Goal: Communication & Community: Participate in discussion

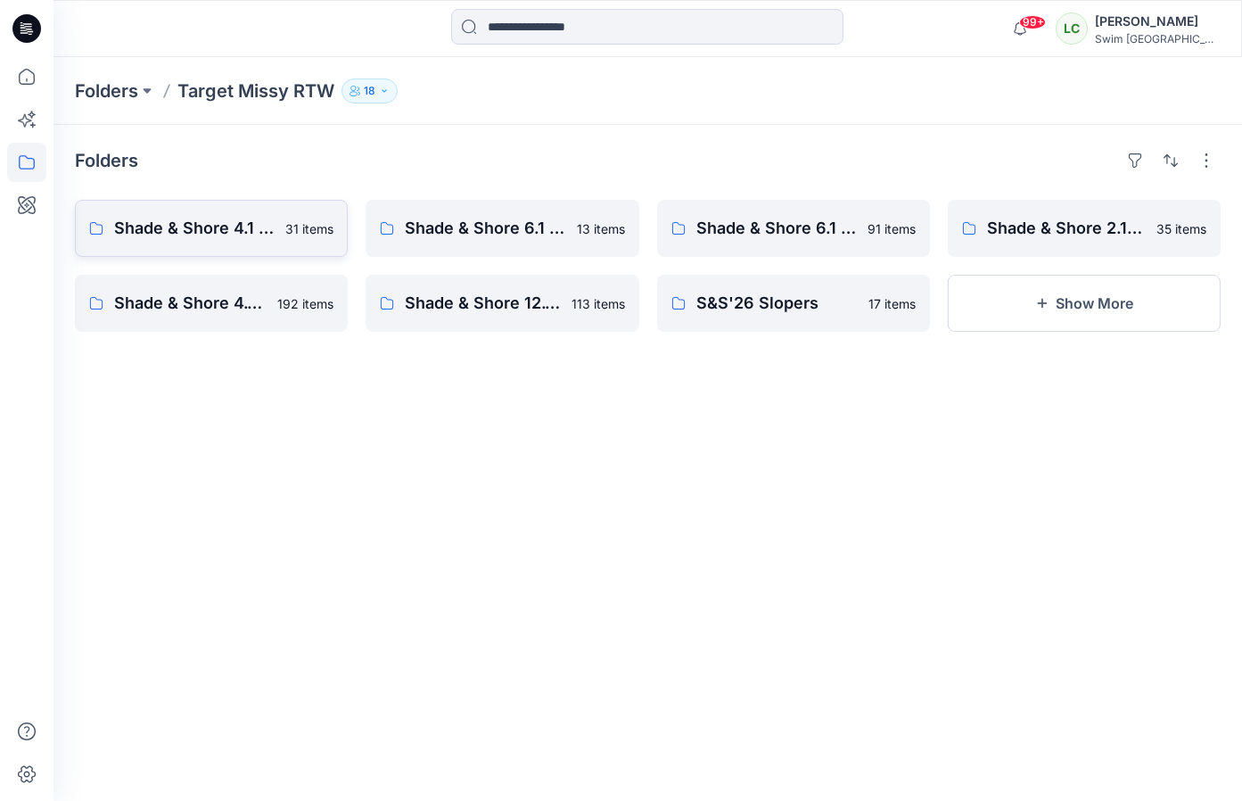
click at [278, 226] on link "Shade & Shore 4.1 2026 31 items" at bounding box center [211, 228] width 273 height 57
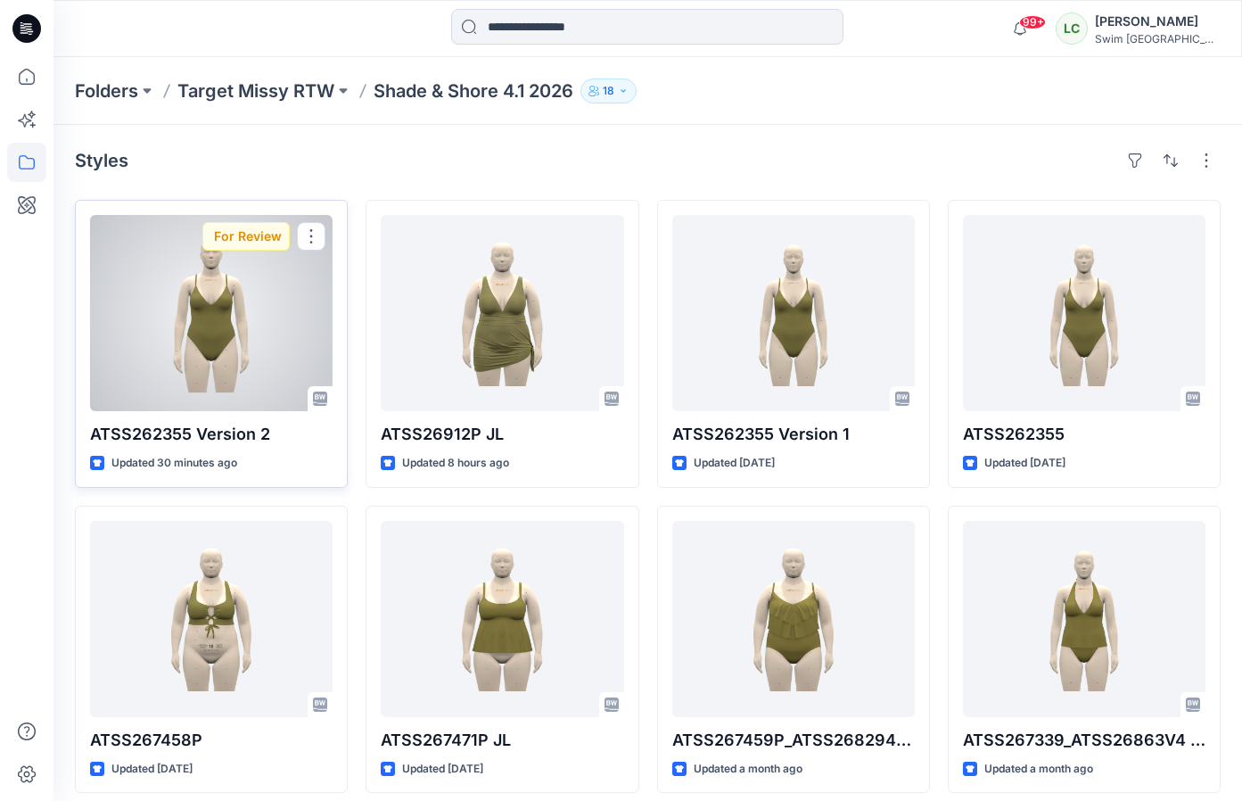
click at [254, 382] on div at bounding box center [211, 313] width 243 height 196
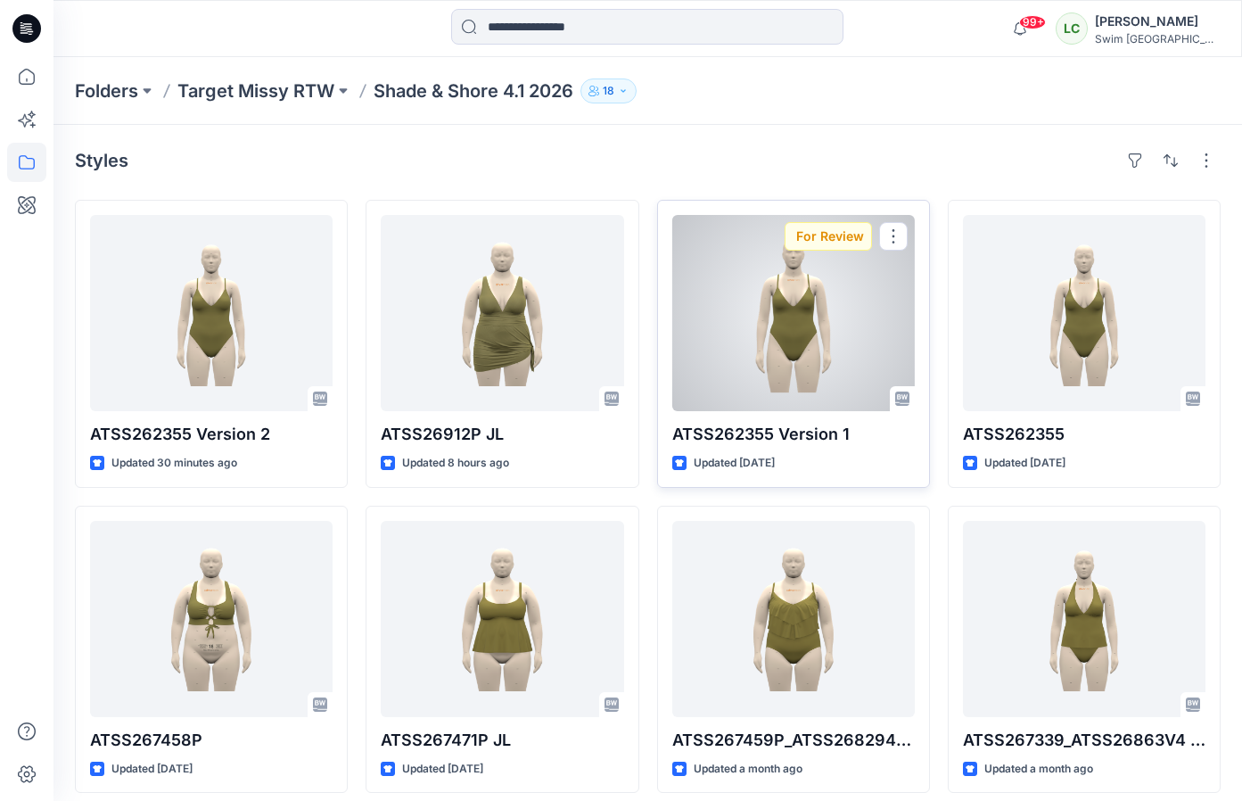
click at [777, 319] on div at bounding box center [793, 313] width 243 height 196
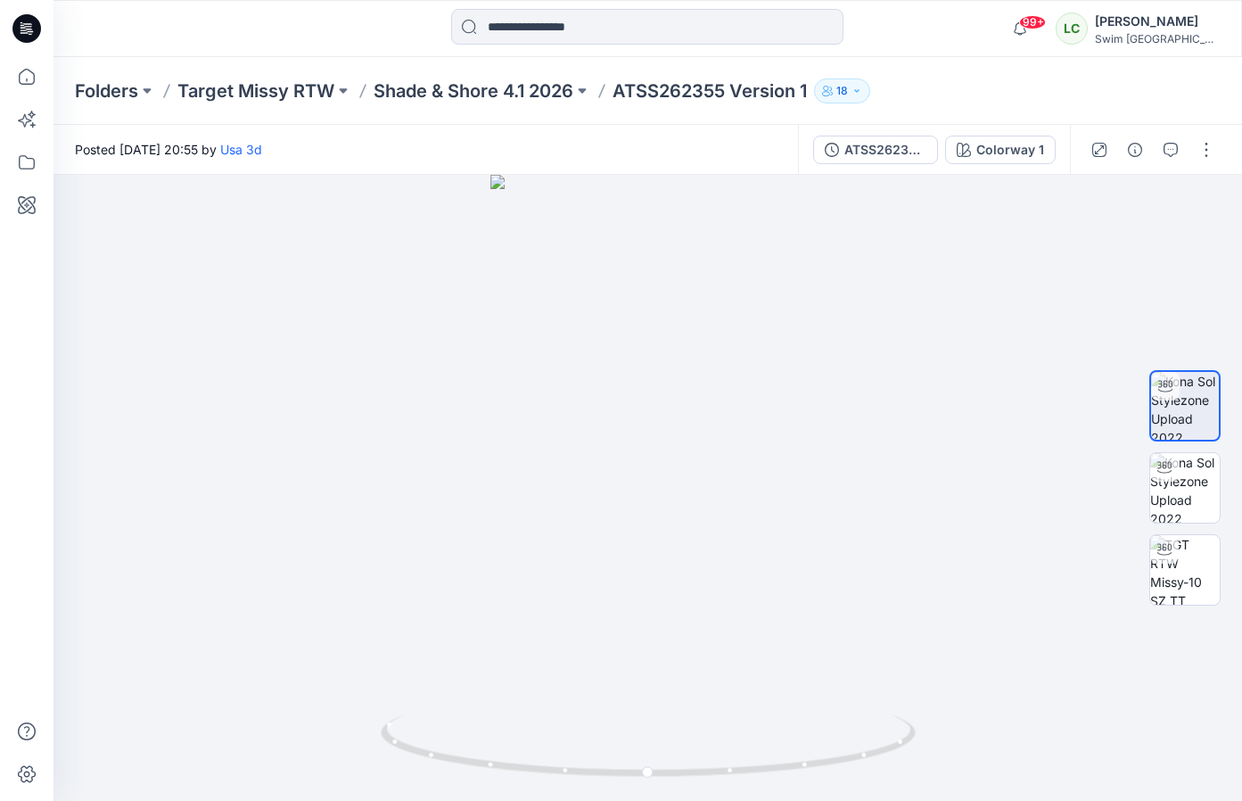
click at [1114, 2] on div "99+ Notifications Usa 3d has updated ATSS262355 Version 2 with ATSS262355 Versi…" at bounding box center [647, 28] width 1188 height 57
drag, startPoint x: 627, startPoint y: 560, endPoint x: 757, endPoint y: 534, distance: 132.7
click at [757, 534] on div at bounding box center [647, 488] width 1188 height 626
drag, startPoint x: 687, startPoint y: 539, endPoint x: 623, endPoint y: 538, distance: 64.2
click at [623, 538] on div at bounding box center [647, 488] width 1188 height 626
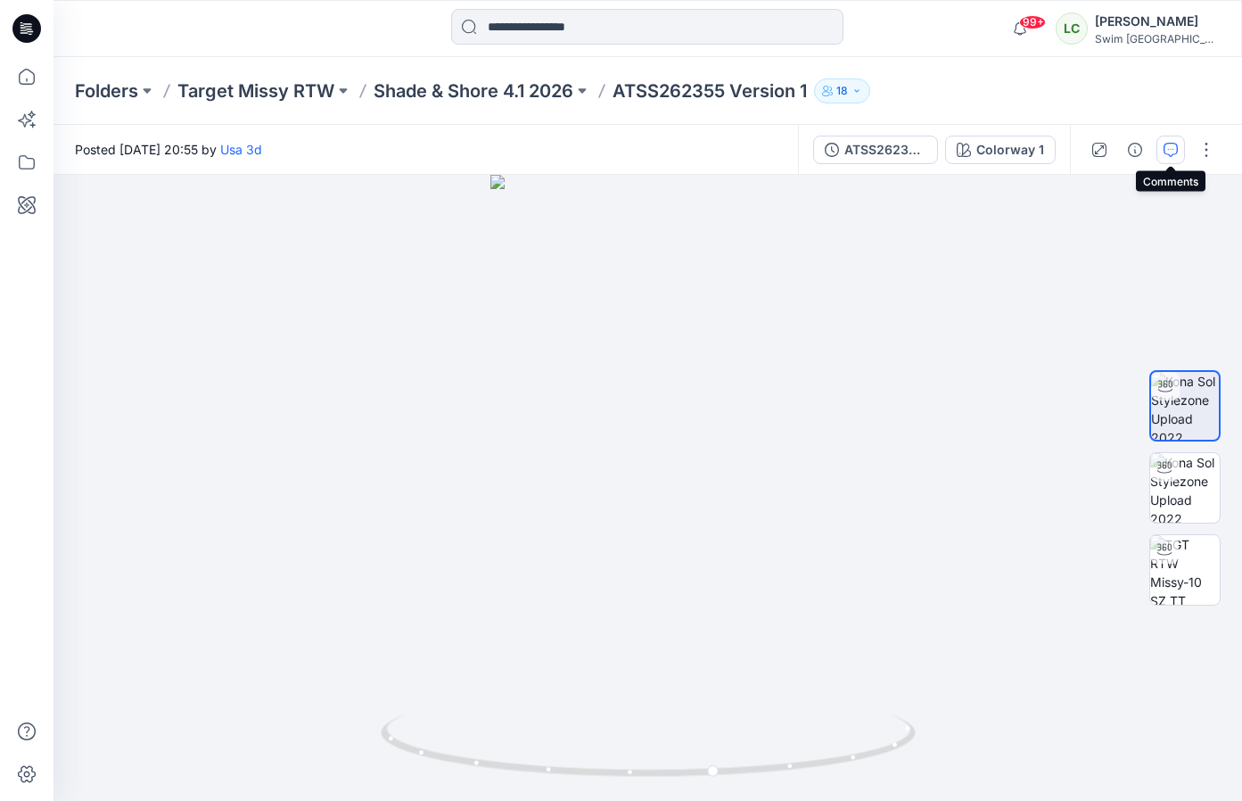
click at [1166, 156] on icon "button" at bounding box center [1171, 150] width 14 height 14
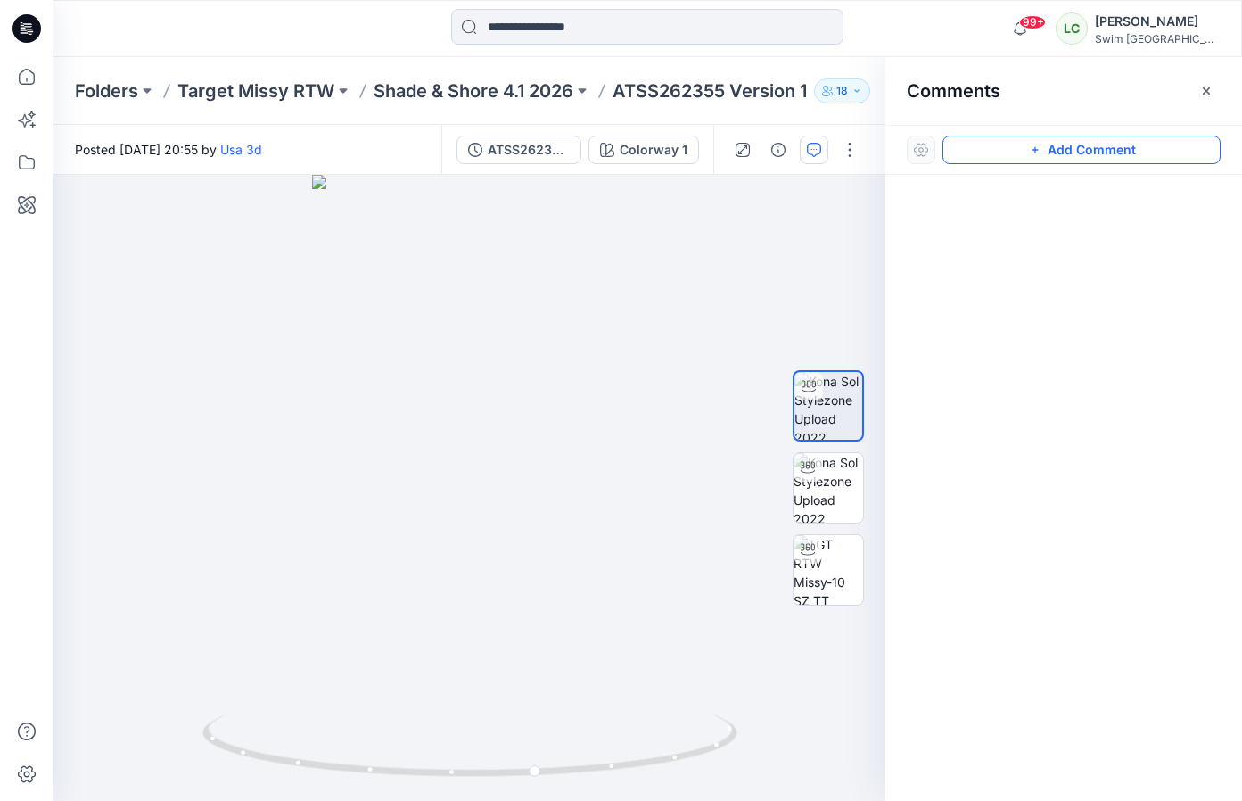
click at [1061, 146] on button "Add Comment" at bounding box center [1081, 150] width 278 height 29
click at [572, 418] on div "1" at bounding box center [469, 488] width 832 height 626
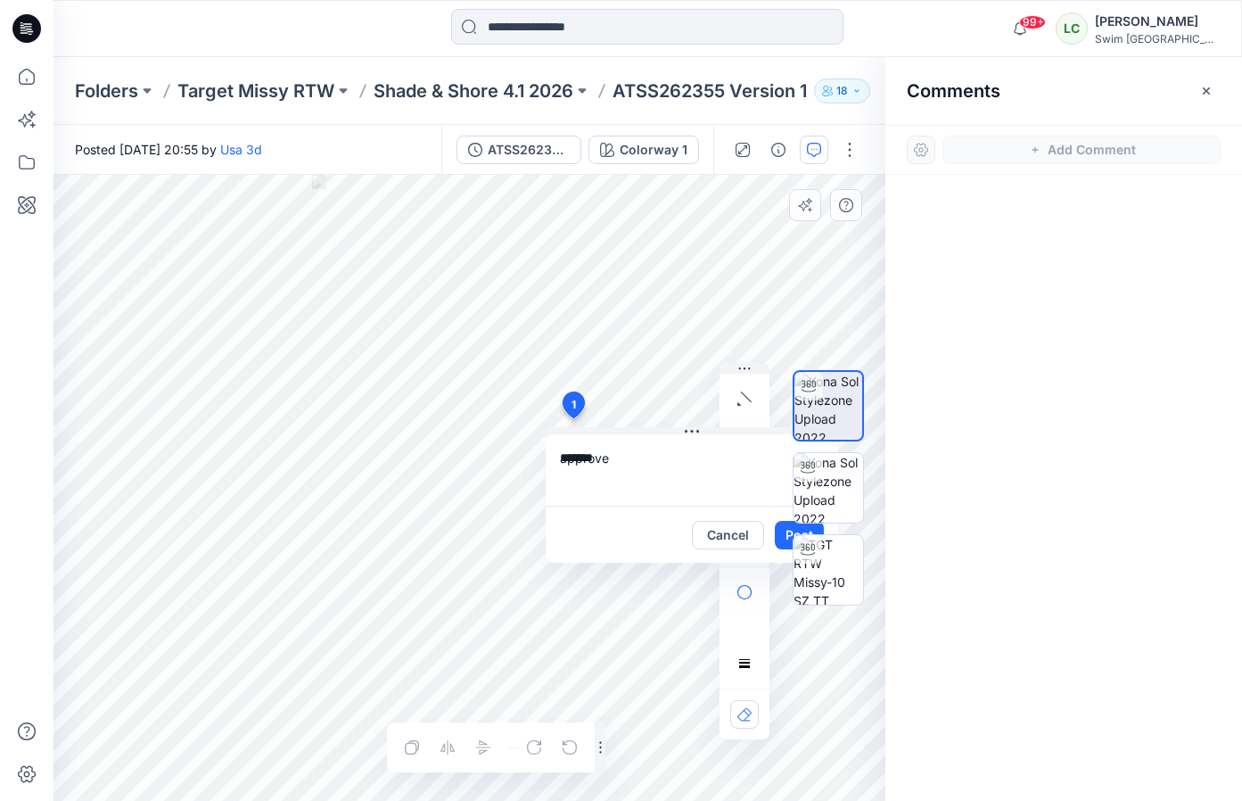
type textarea "*******"
click at [776, 536] on div at bounding box center [828, 487] width 114 height 407
click at [779, 530] on div at bounding box center [828, 487] width 114 height 407
drag, startPoint x: 573, startPoint y: 405, endPoint x: 539, endPoint y: 396, distance: 35.9
type textarea "*******"
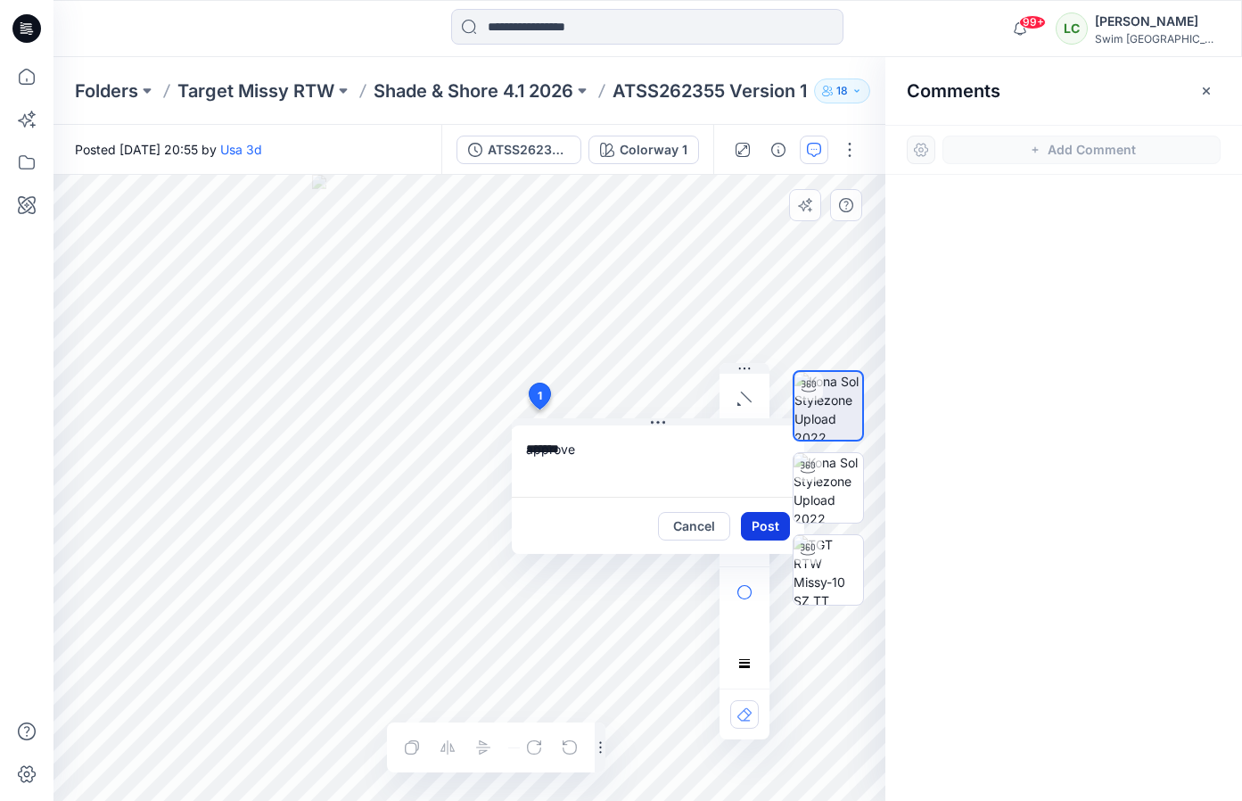
click at [769, 518] on button "Post" at bounding box center [765, 526] width 49 height 29
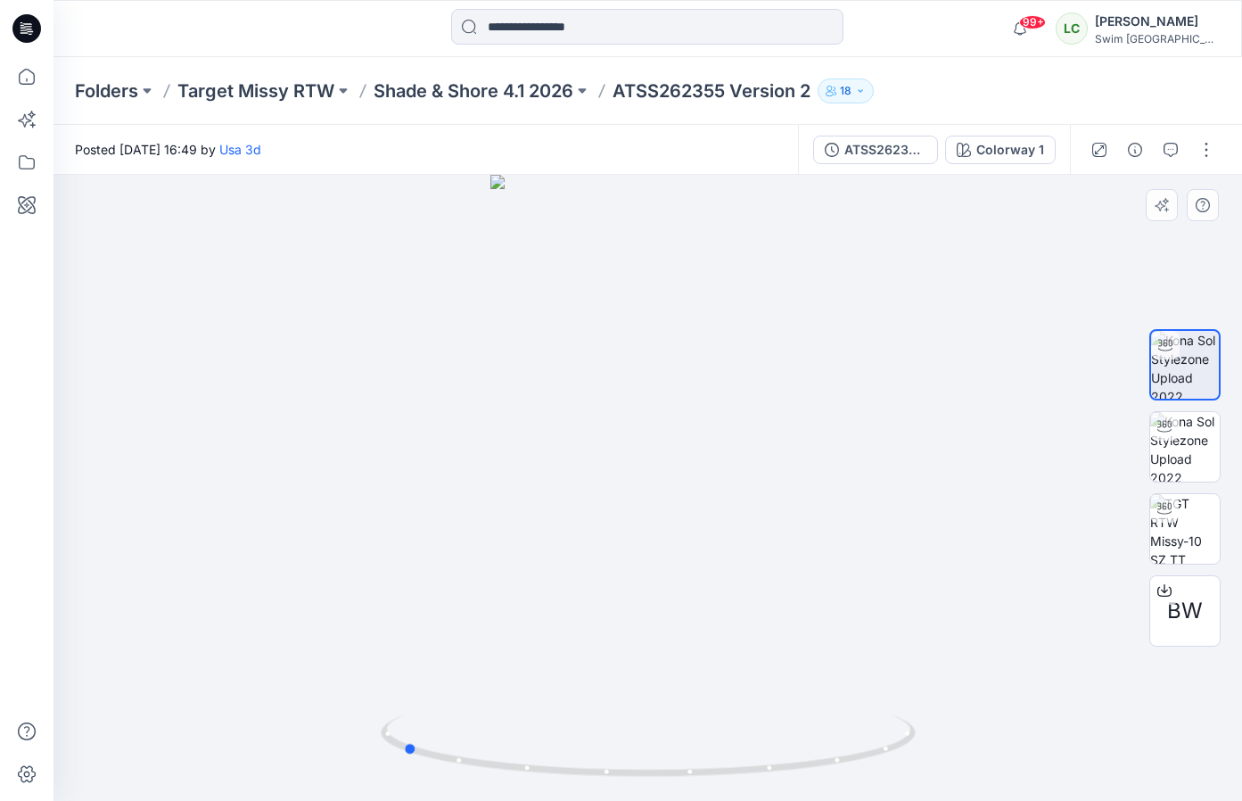
drag, startPoint x: 641, startPoint y: 635, endPoint x: 941, endPoint y: 577, distance: 305.1
click at [941, 577] on div at bounding box center [647, 488] width 1188 height 626
drag, startPoint x: 734, startPoint y: 530, endPoint x: 570, endPoint y: 531, distance: 164.1
click at [570, 531] on div at bounding box center [647, 488] width 1188 height 626
drag, startPoint x: 703, startPoint y: 546, endPoint x: 638, endPoint y: 543, distance: 65.1
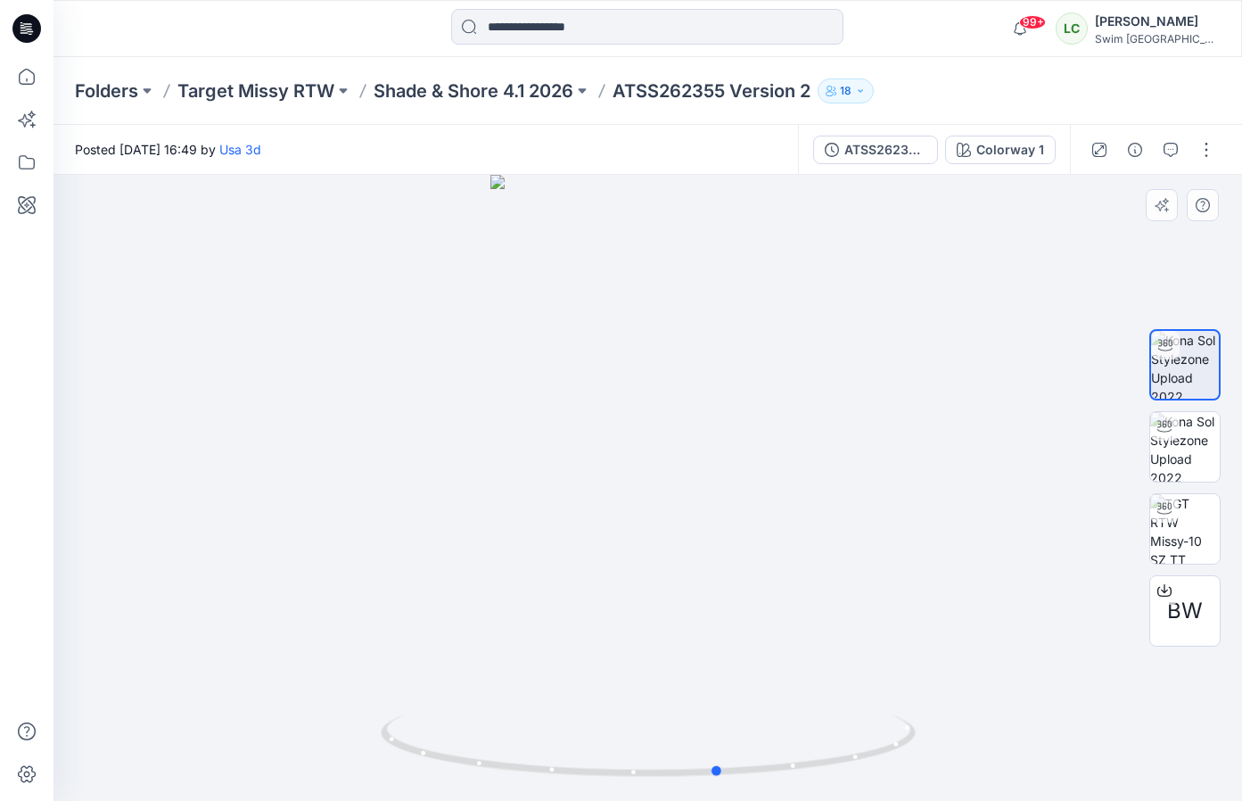
click at [638, 543] on div at bounding box center [647, 488] width 1188 height 626
drag, startPoint x: 630, startPoint y: 573, endPoint x: 590, endPoint y: 547, distance: 47.7
click at [590, 547] on div at bounding box center [647, 488] width 1188 height 626
drag, startPoint x: 649, startPoint y: 621, endPoint x: 601, endPoint y: 580, distance: 63.2
click at [601, 580] on div at bounding box center [647, 488] width 1188 height 626
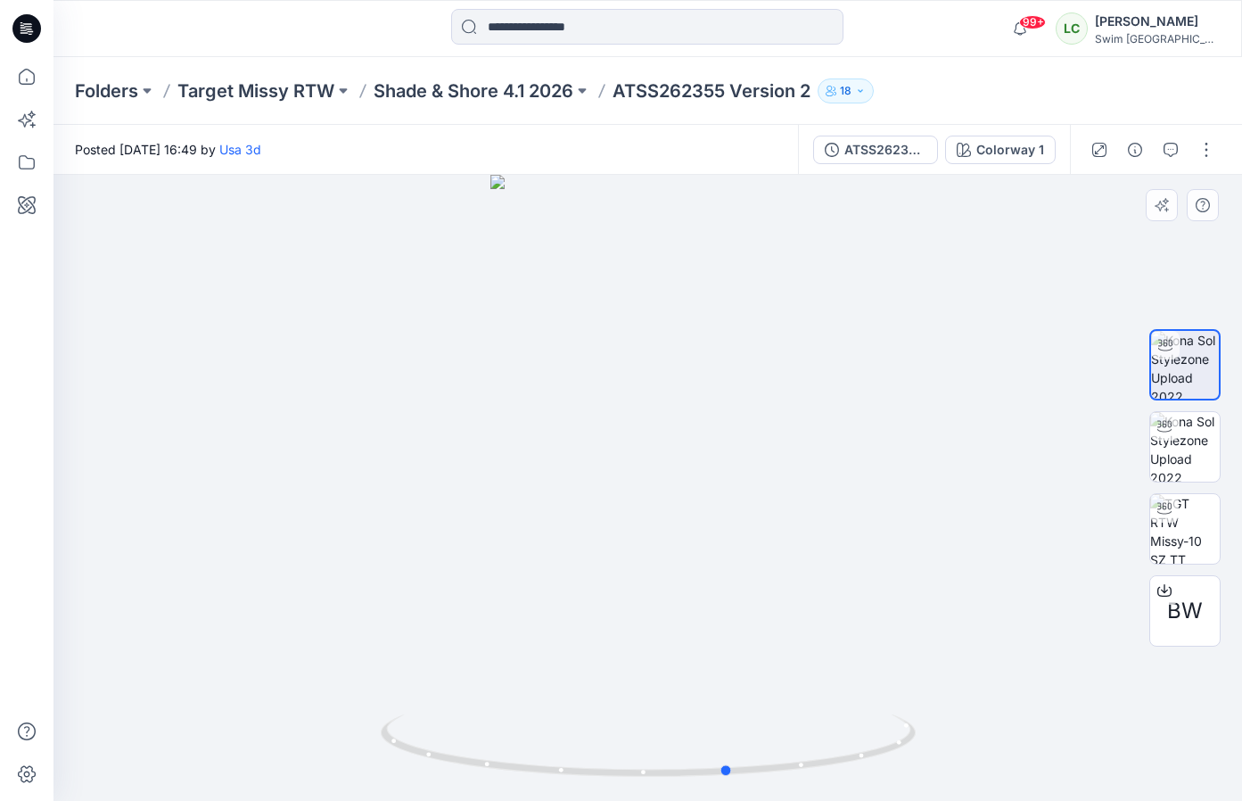
drag, startPoint x: 629, startPoint y: 526, endPoint x: 708, endPoint y: 479, distance: 92.4
click at [708, 479] on div at bounding box center [647, 488] width 1188 height 626
click at [1170, 157] on button "button" at bounding box center [1170, 150] width 29 height 29
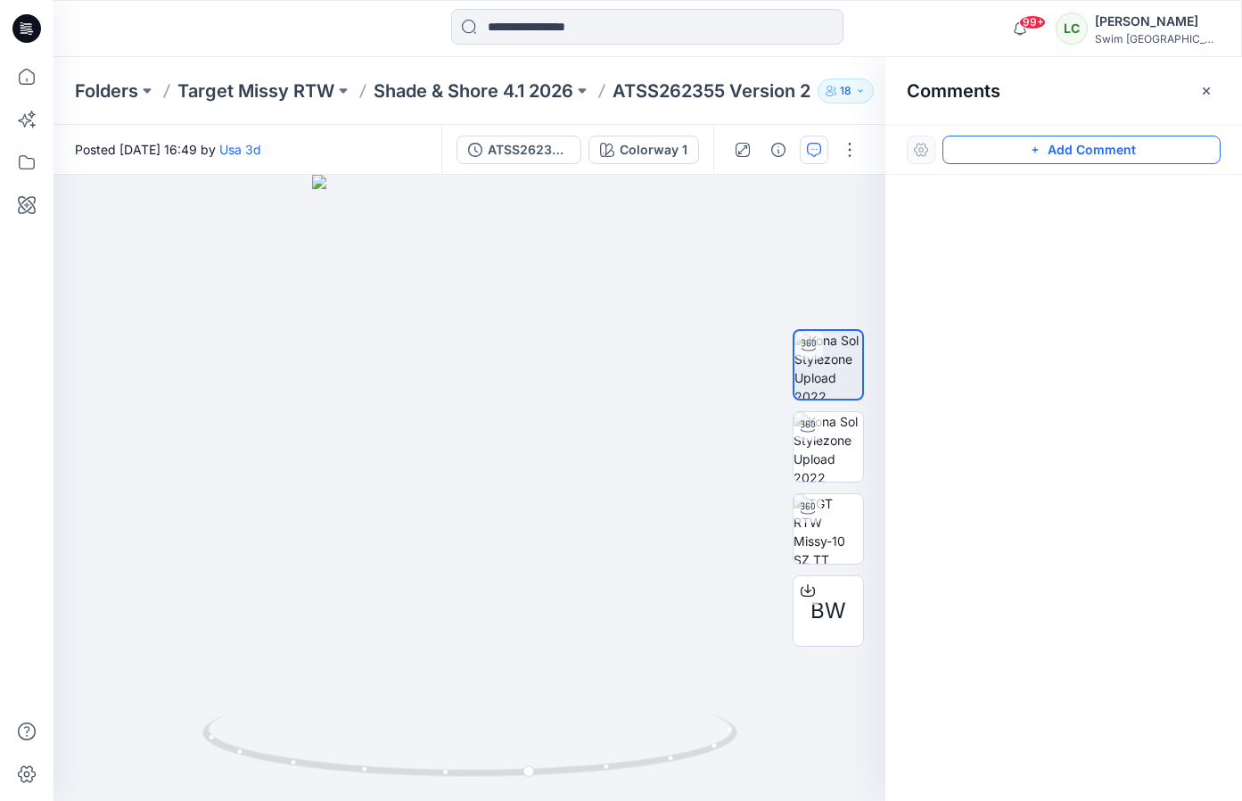
click at [1050, 158] on button "Add Comment" at bounding box center [1081, 150] width 278 height 29
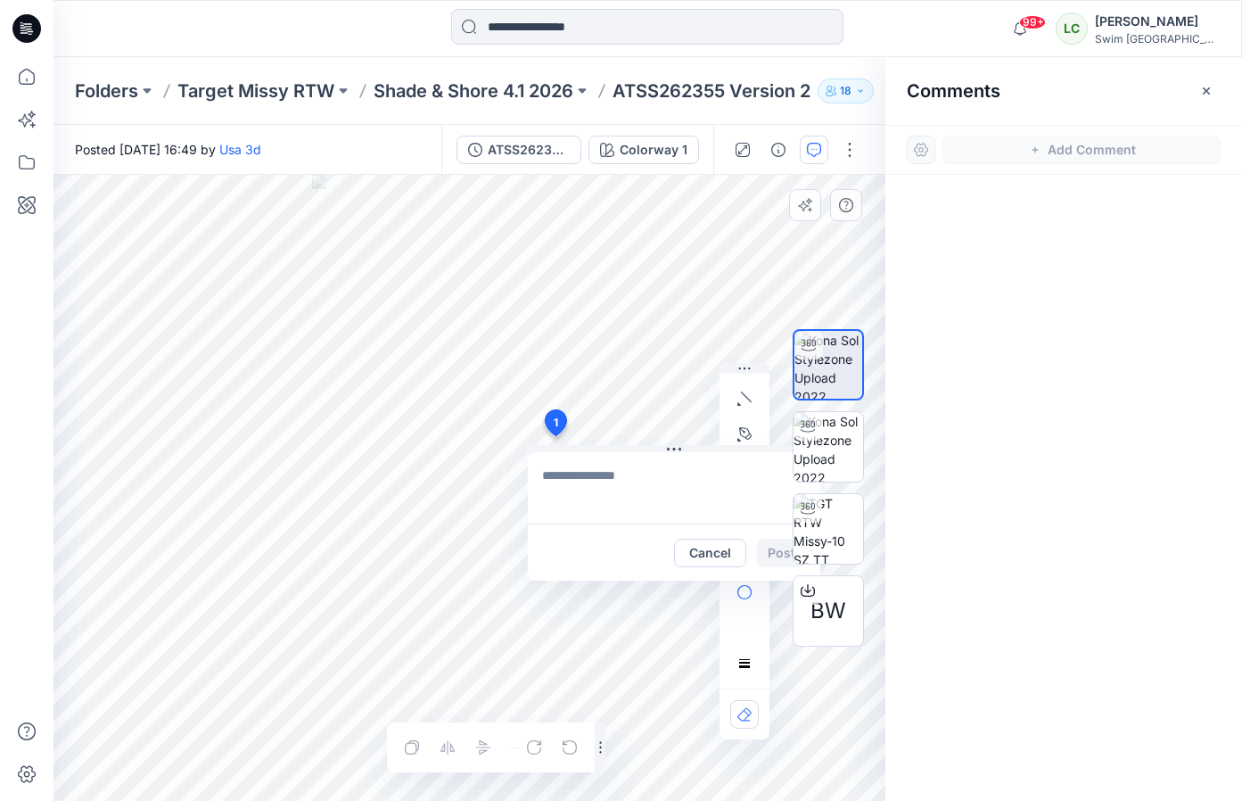
click at [555, 436] on div "1 Cancel Post Layer 1" at bounding box center [469, 488] width 832 height 626
type textarea "********"
click at [760, 551] on button "Post" at bounding box center [781, 553] width 49 height 29
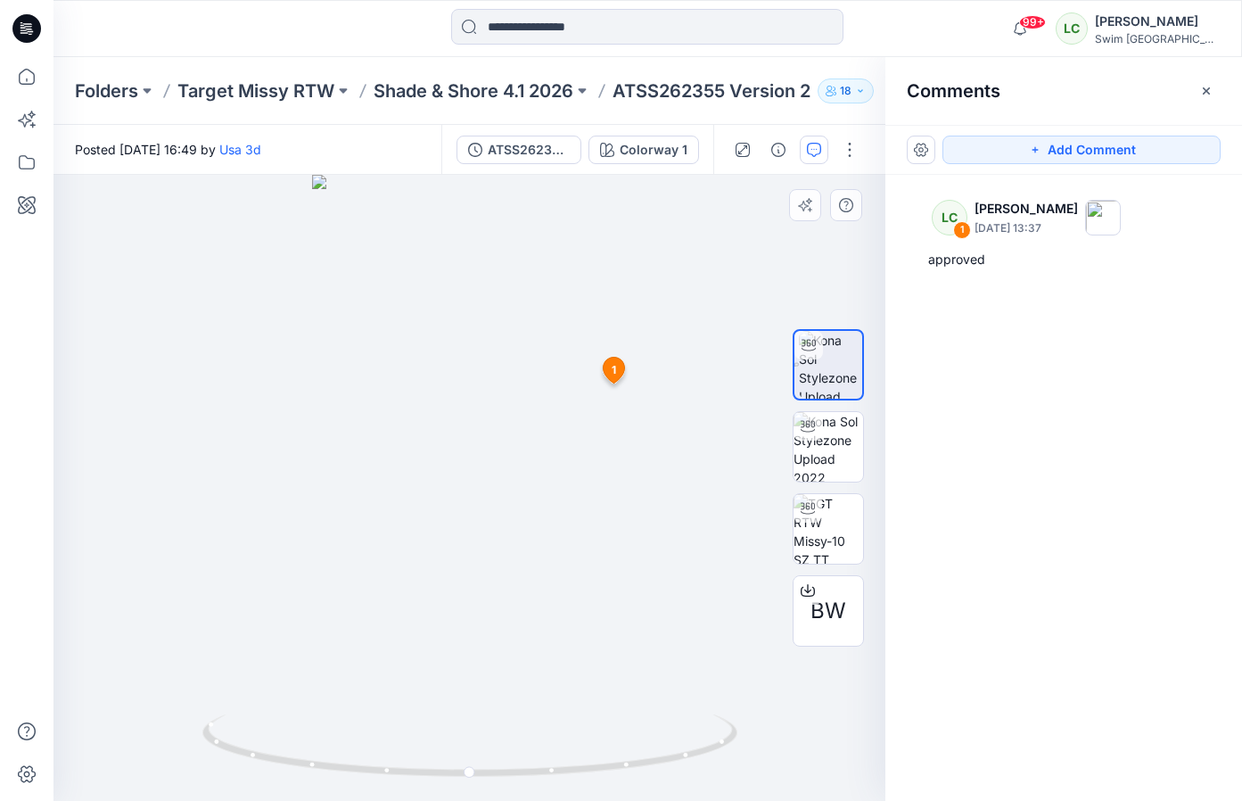
drag, startPoint x: 553, startPoint y: 429, endPoint x: 613, endPoint y: 369, distance: 84.5
click at [593, 301] on div "BW Colorway 1 Loading... Material Properties Loading... 2 1 LC Lexie Capello Se…" at bounding box center [469, 488] width 832 height 626
click at [593, 301] on div at bounding box center [469, 488] width 832 height 626
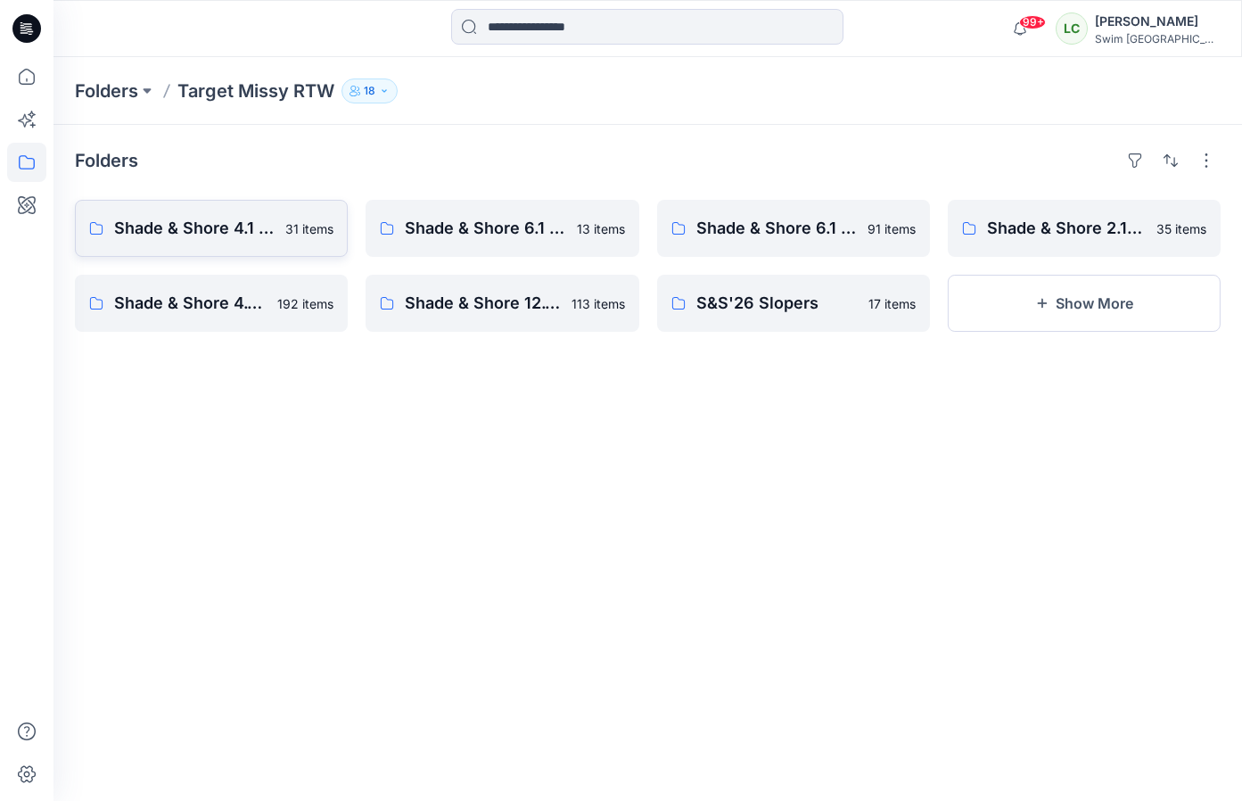
click at [188, 218] on p "Shade & Shore 4.1 2026" at bounding box center [194, 228] width 160 height 25
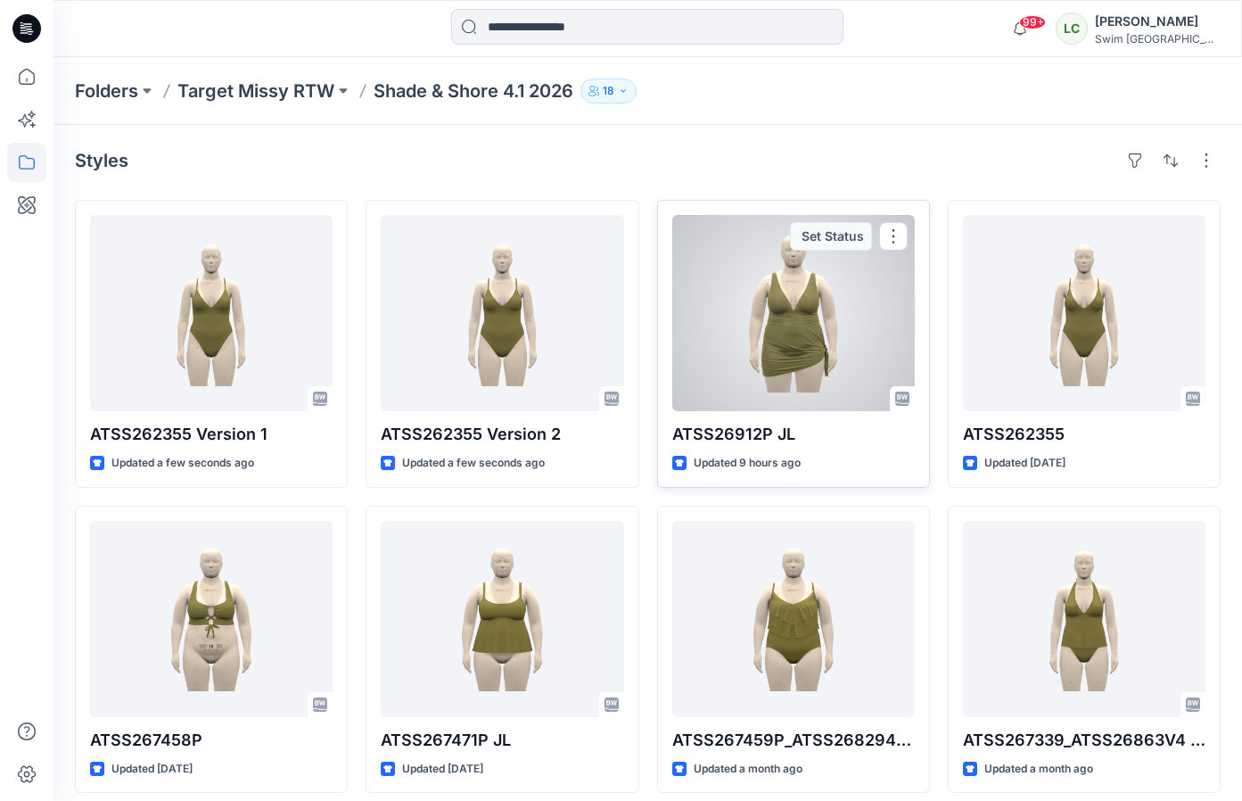
click at [794, 307] on div at bounding box center [793, 313] width 243 height 196
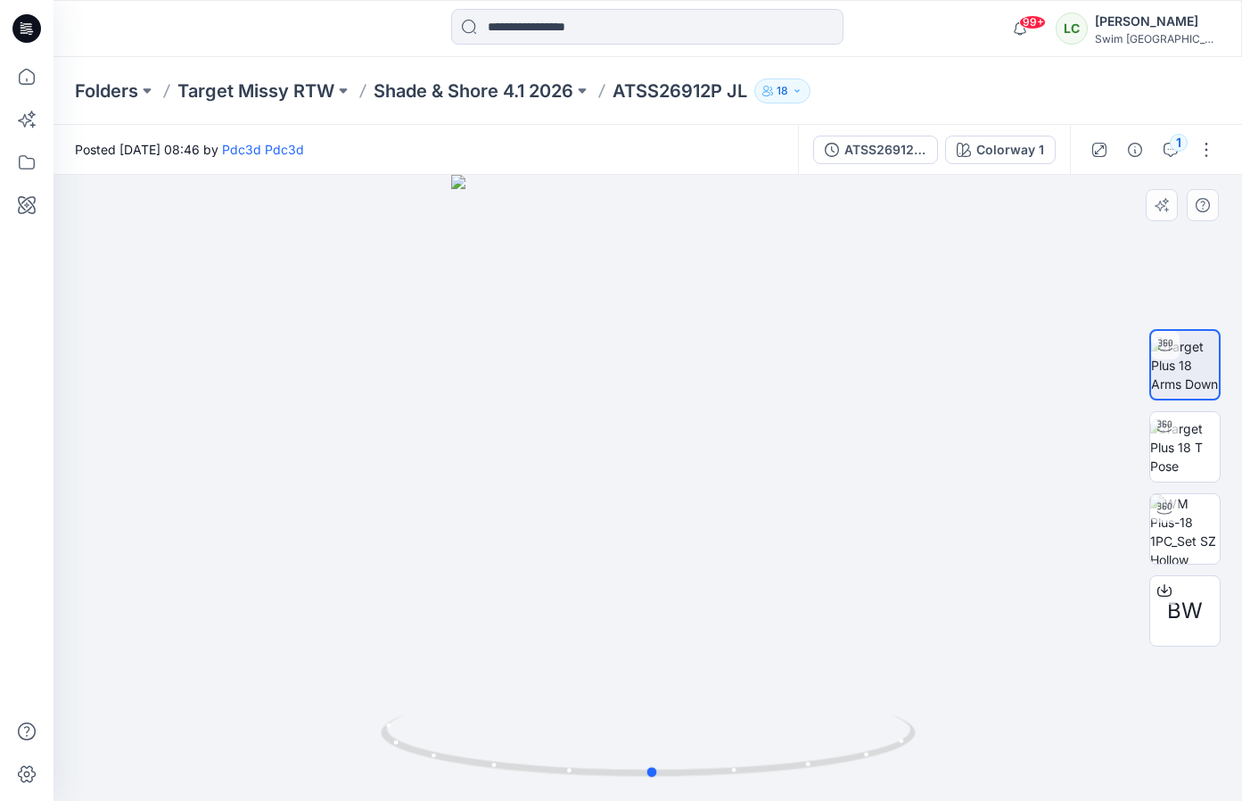
drag, startPoint x: 666, startPoint y: 655, endPoint x: 670, endPoint y: 637, distance: 19.2
click at [670, 637] on div at bounding box center [647, 488] width 1188 height 626
click at [1164, 148] on icon "button" at bounding box center [1171, 150] width 14 height 14
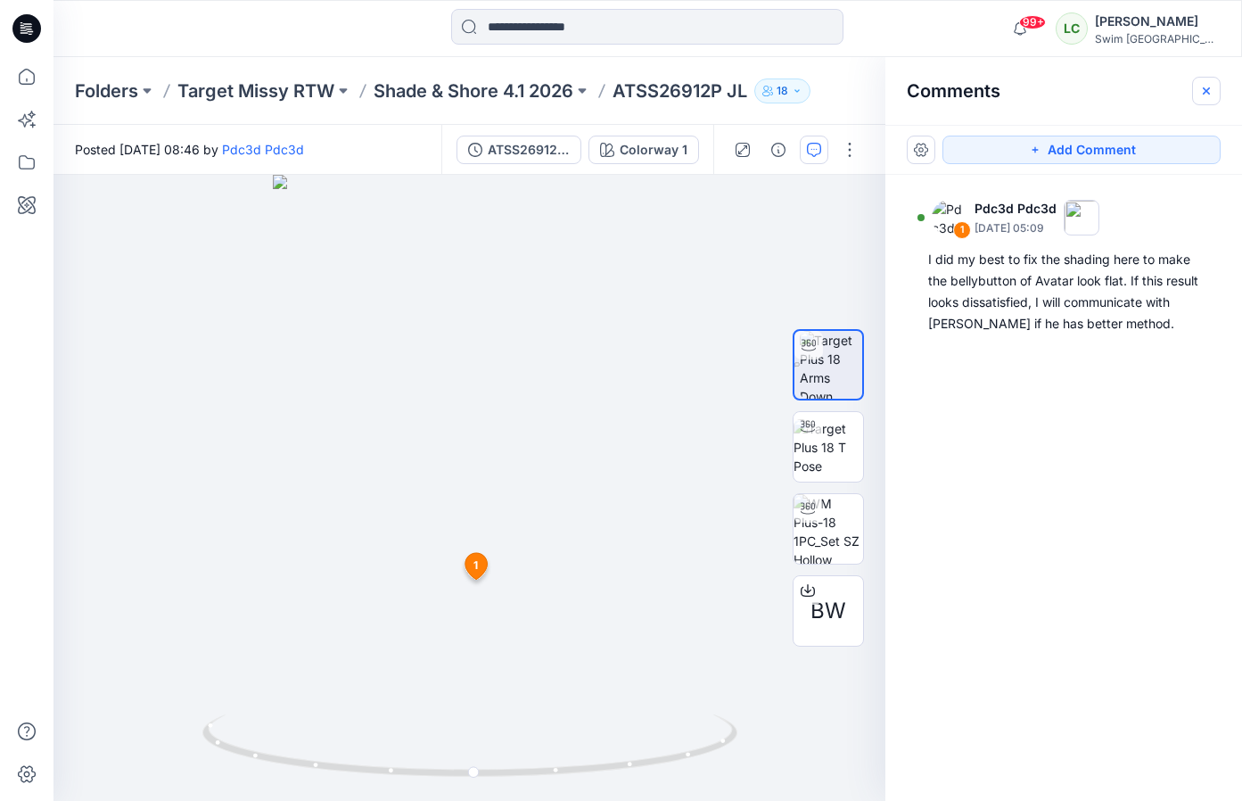
click at [1216, 83] on button "button" at bounding box center [1206, 91] width 29 height 29
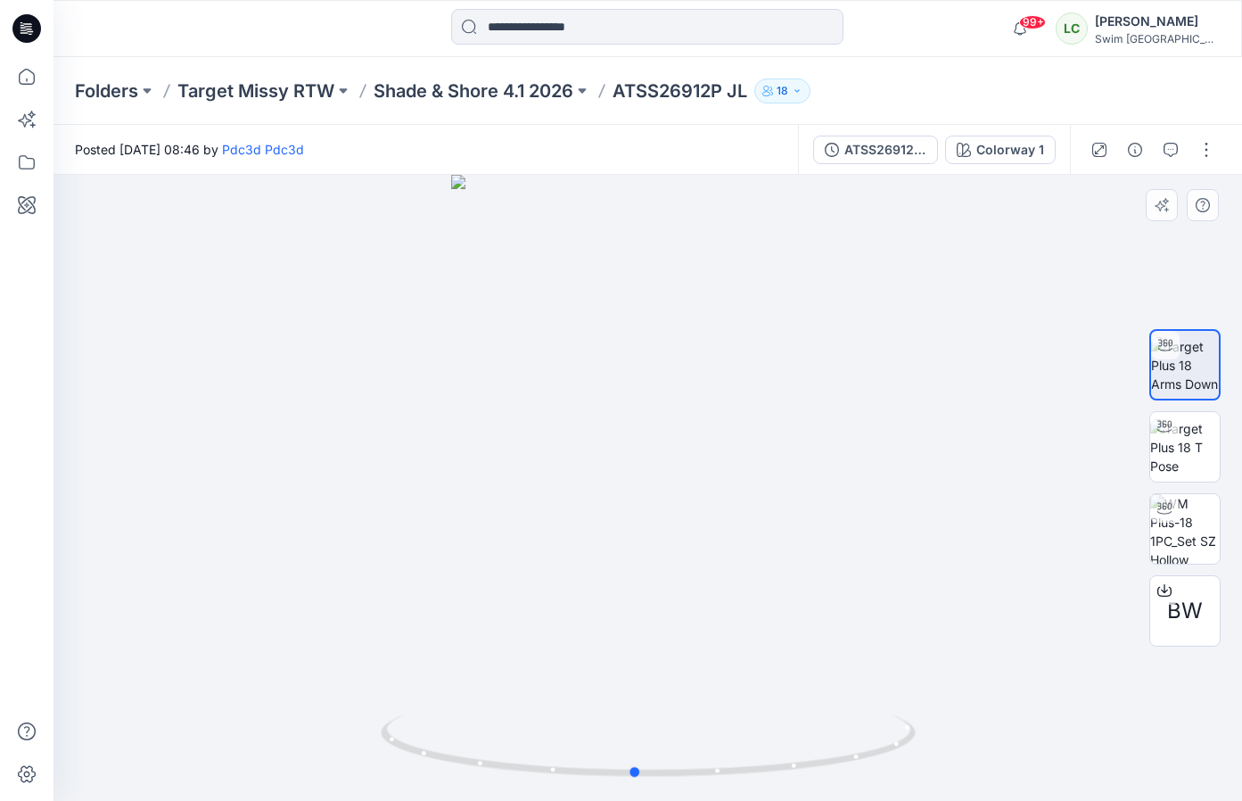
drag, startPoint x: 717, startPoint y: 558, endPoint x: 699, endPoint y: 530, distance: 32.9
click at [699, 530] on div at bounding box center [647, 488] width 1188 height 626
click at [1164, 153] on icon "button" at bounding box center [1171, 150] width 14 height 14
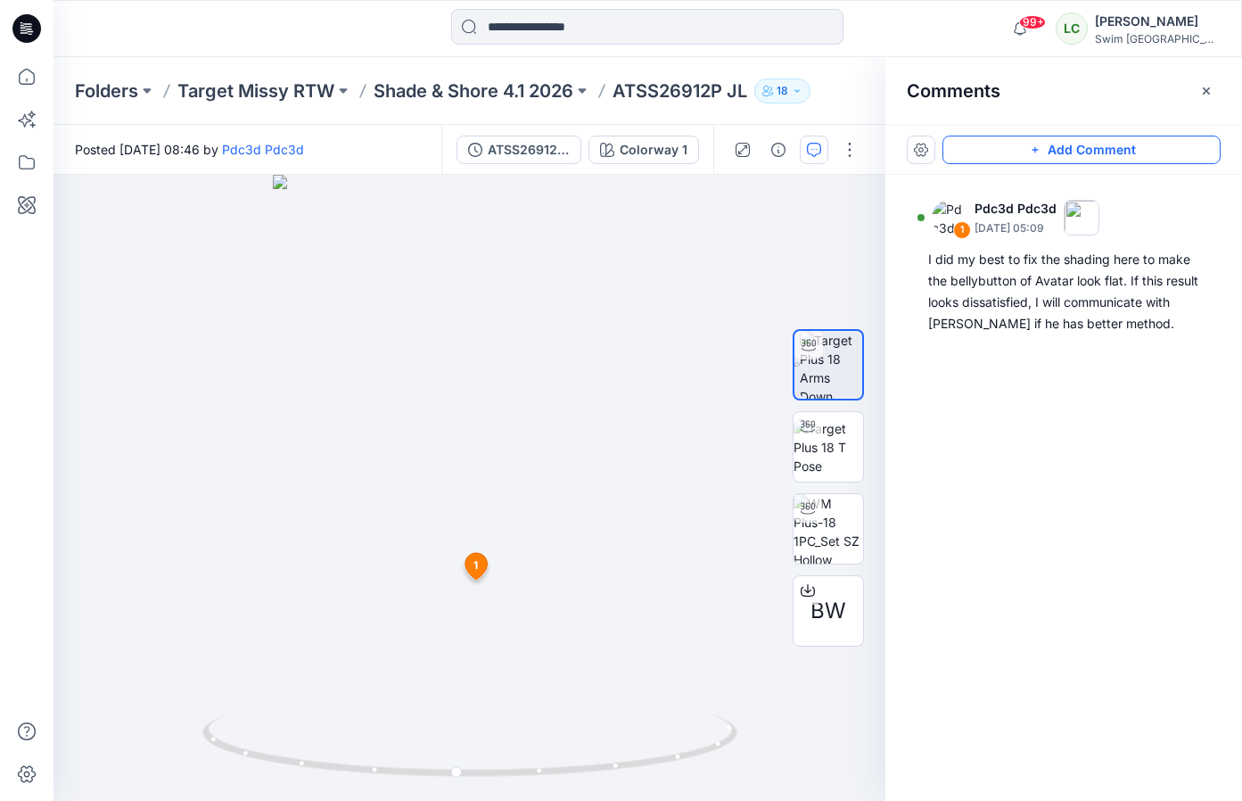
click at [1127, 152] on button "Add Comment" at bounding box center [1081, 150] width 278 height 29
click at [613, 374] on div "2 1 Pdc3d Pdc3d [DATE] 05:09 I did my best to fix the shading here to make the …" at bounding box center [469, 488] width 832 height 626
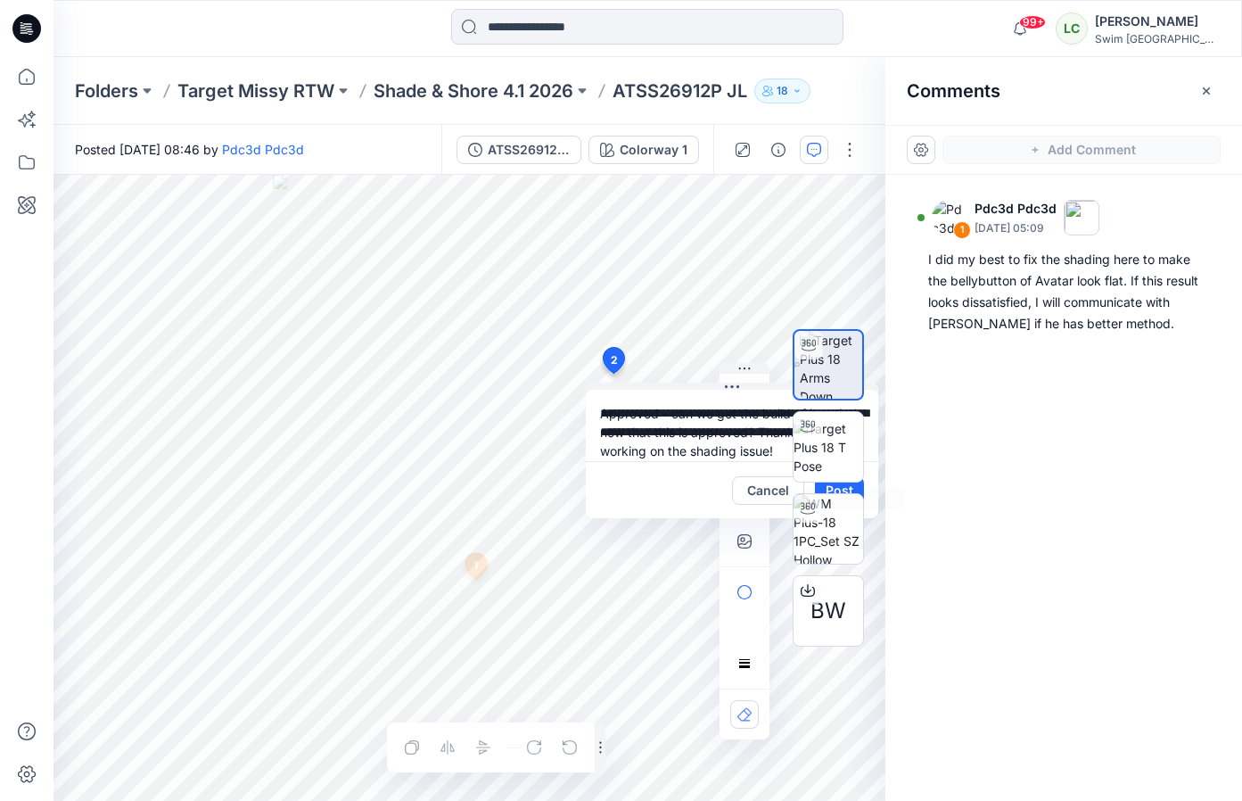
scroll to position [13, 0]
drag, startPoint x: 599, startPoint y: 407, endPoint x: 907, endPoint y: 489, distance: 318.3
click at [907, 489] on div "**********" at bounding box center [647, 488] width 1188 height 626
type textarea "**********"
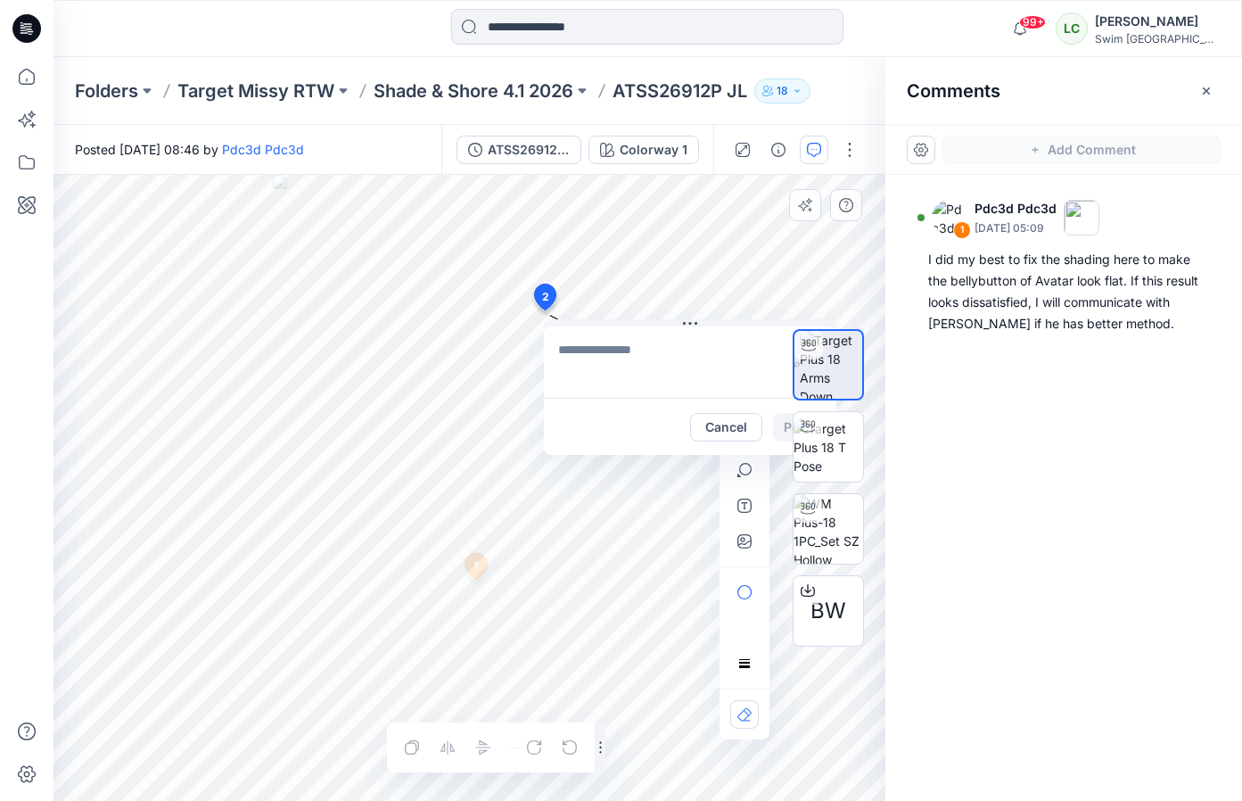
drag, startPoint x: 609, startPoint y: 364, endPoint x: 531, endPoint y: 286, distance: 109.7
type textarea "**********"
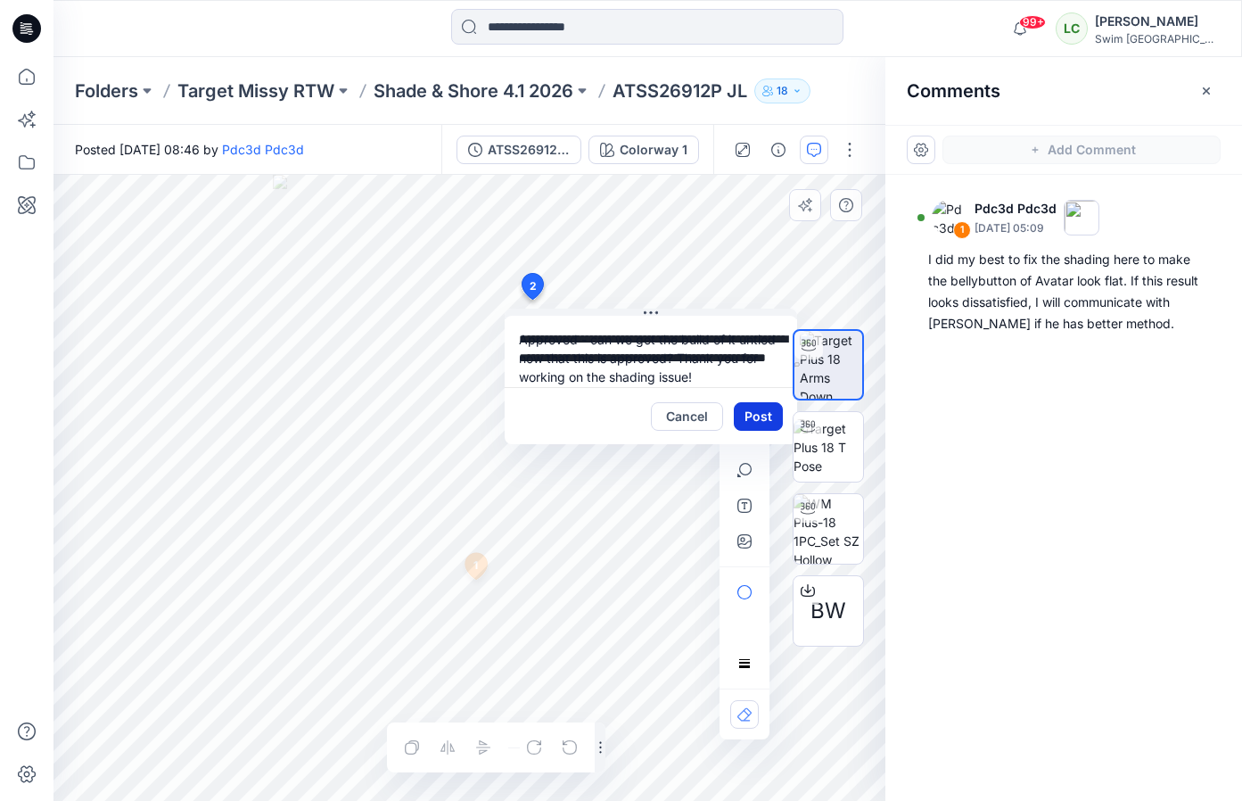
click at [761, 411] on button "Post" at bounding box center [758, 416] width 49 height 29
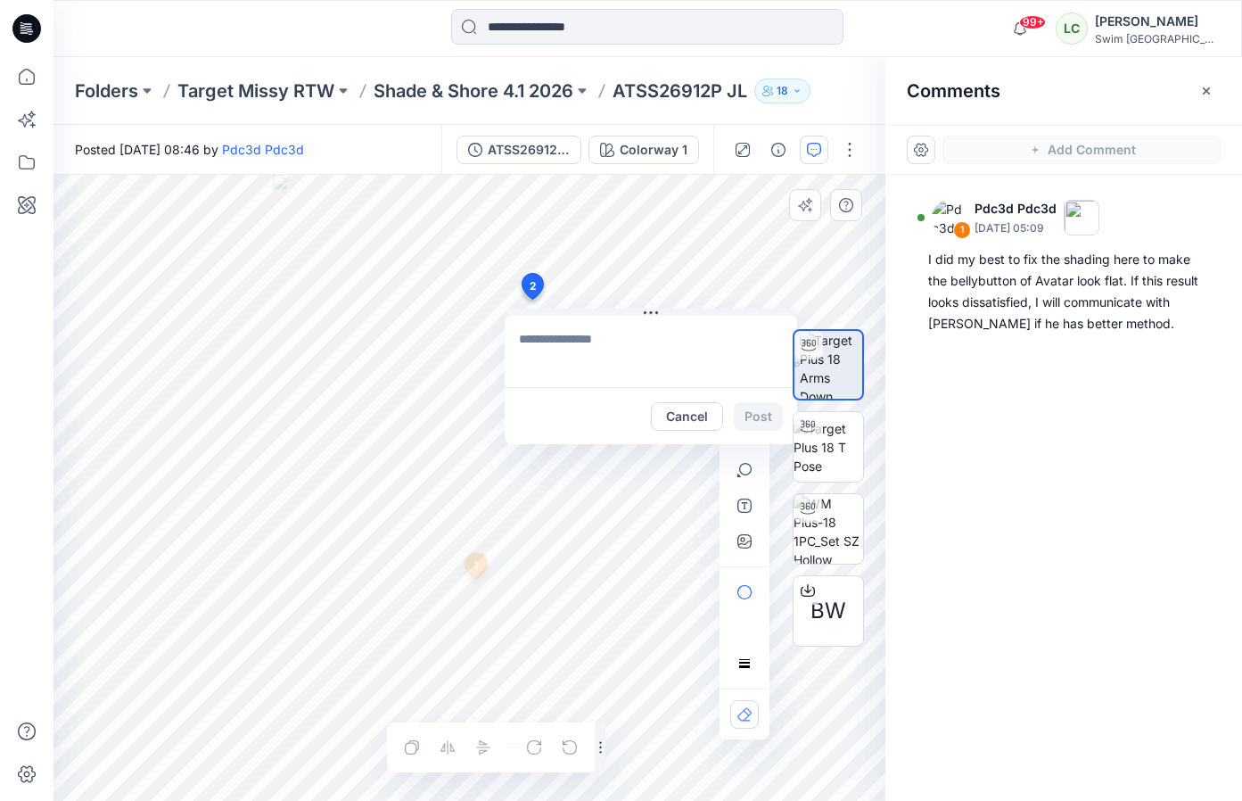
click at [744, 415] on div "Cancel Post" at bounding box center [717, 416] width 132 height 29
click at [580, 337] on textarea at bounding box center [651, 351] width 292 height 71
paste textarea "**********"
type textarea "**********"
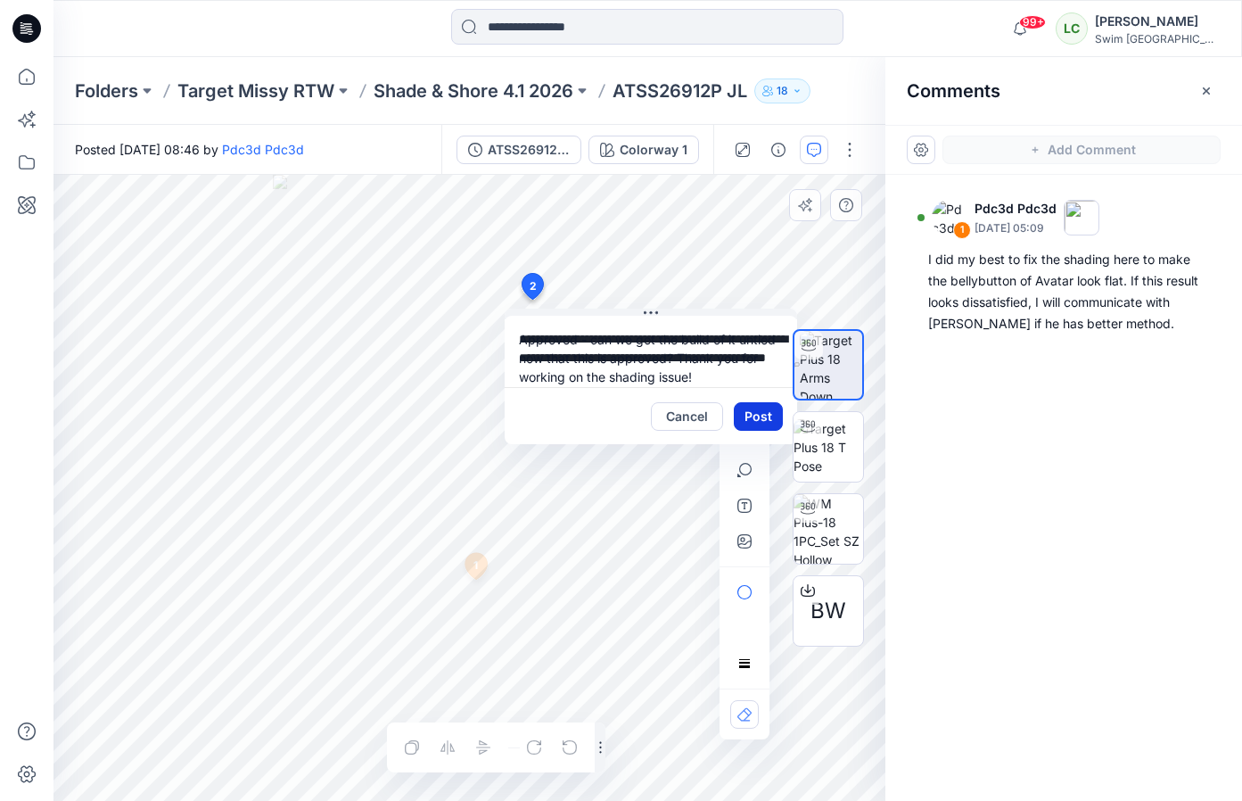
click at [741, 420] on button "Post" at bounding box center [758, 416] width 49 height 29
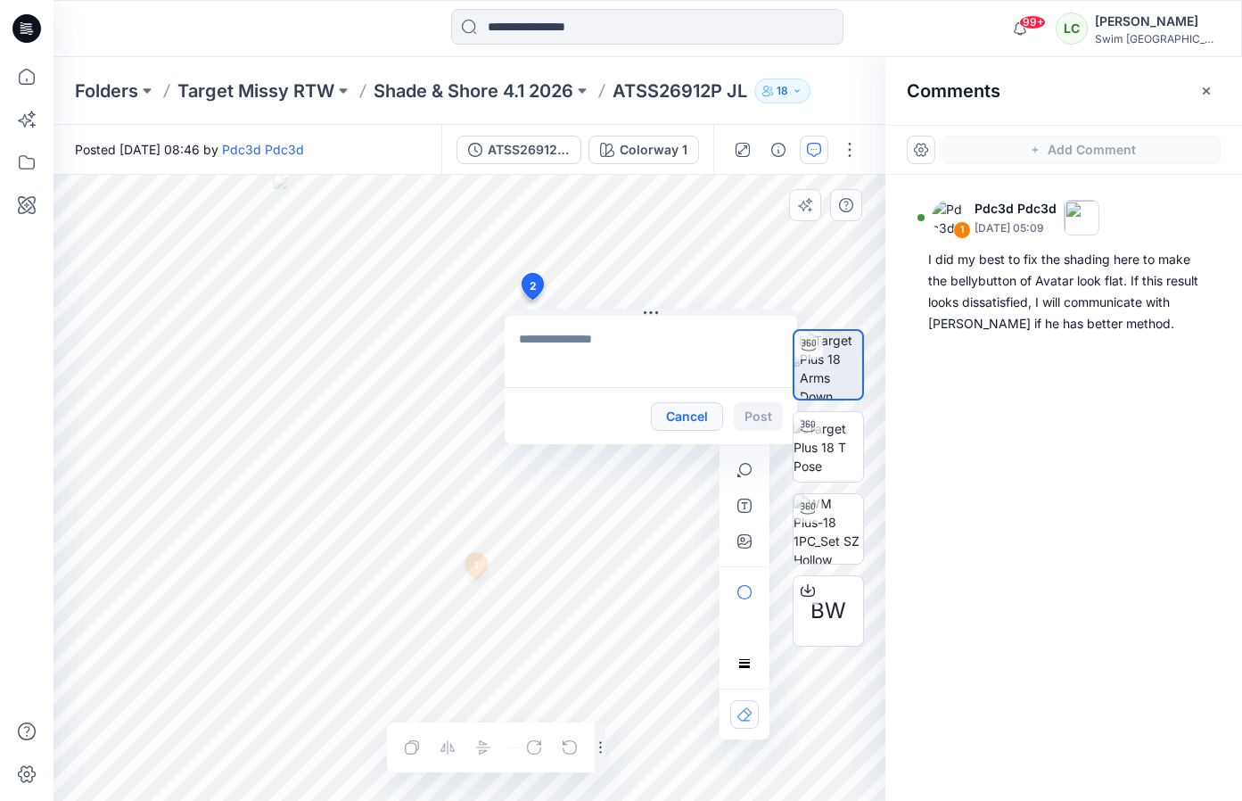
click at [682, 426] on button "Cancel" at bounding box center [687, 416] width 72 height 29
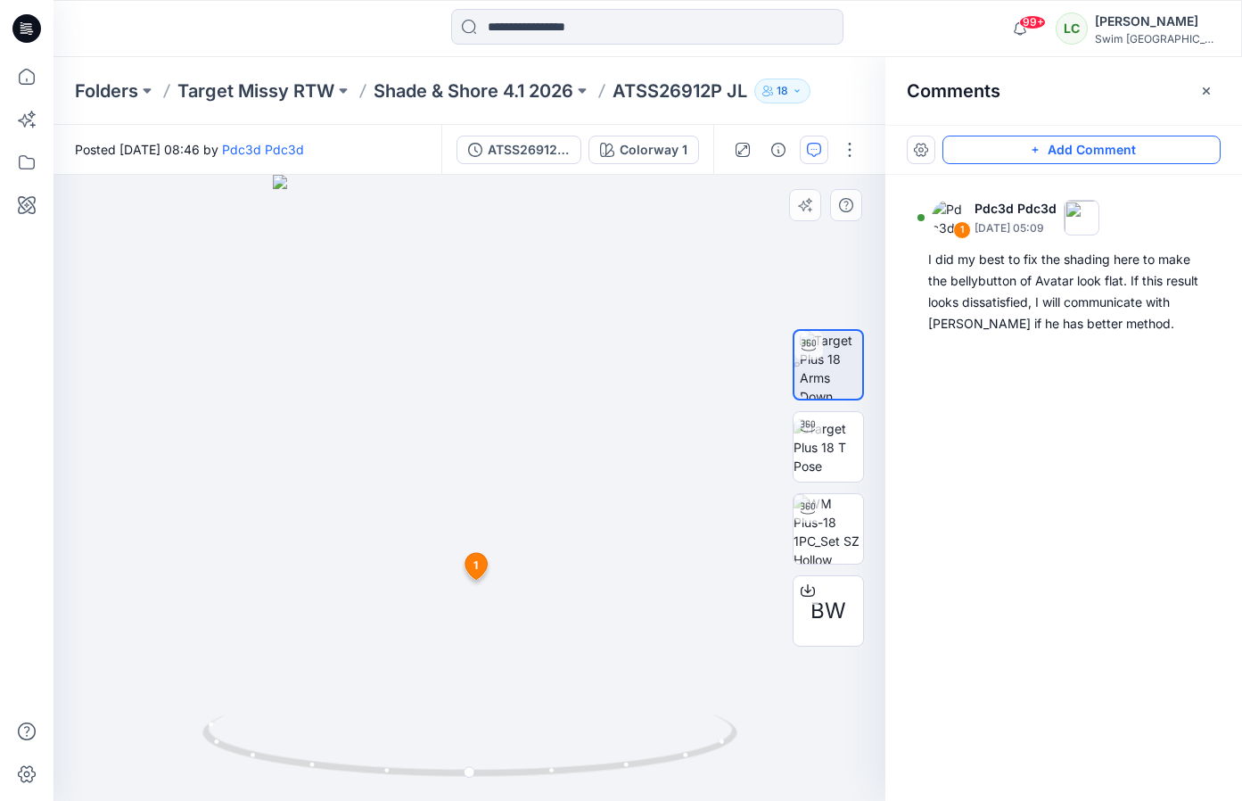
click at [991, 145] on button "Add Comment" at bounding box center [1081, 150] width 278 height 29
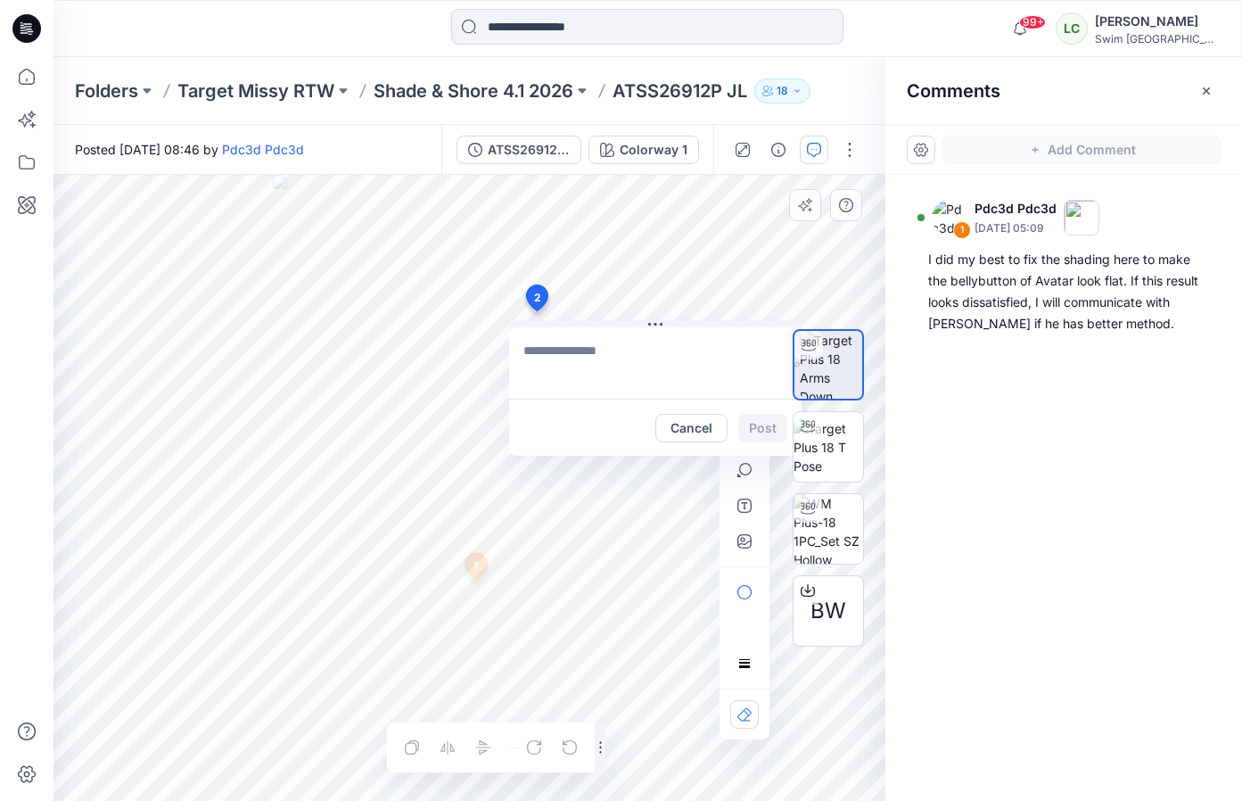
click at [536, 311] on div "2 Cancel Post 1 Pdc3d Pdc3d [DATE] 05:09 I did my best to fix the shading here …" at bounding box center [469, 488] width 832 height 626
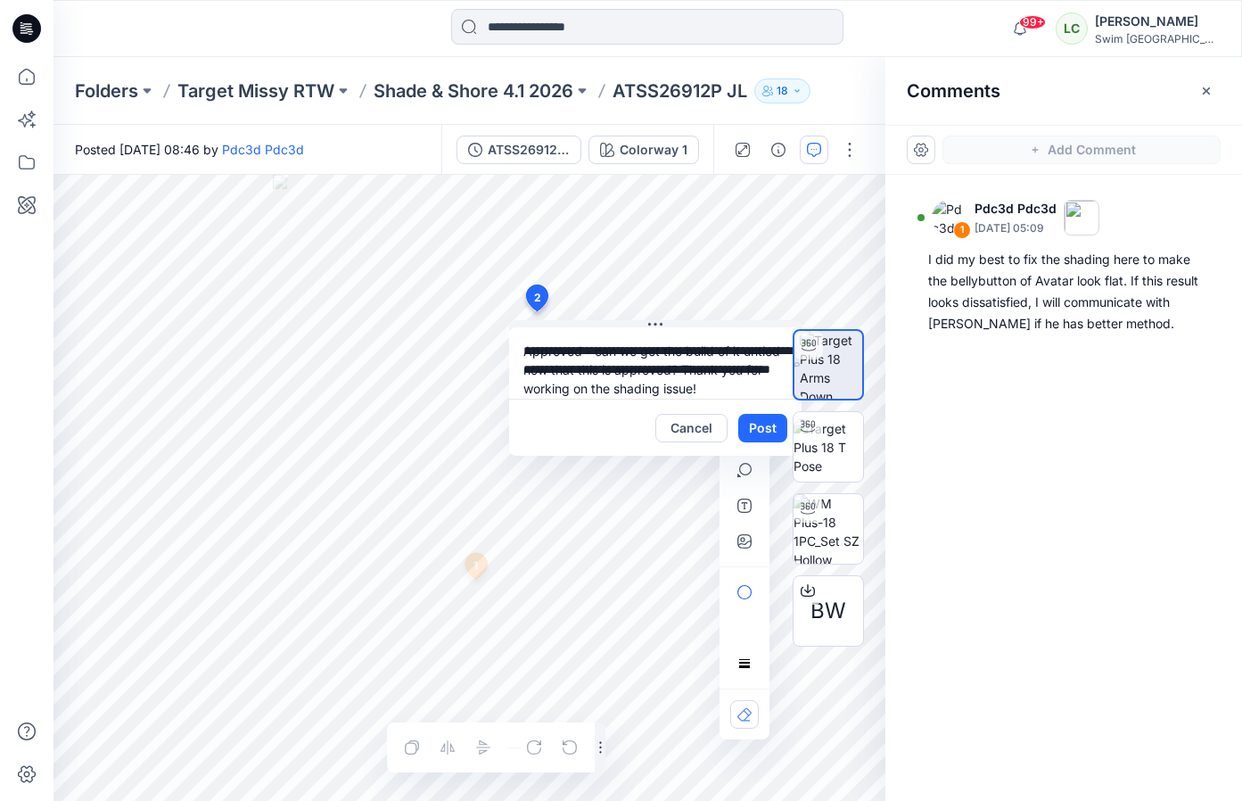
type textarea "**********"
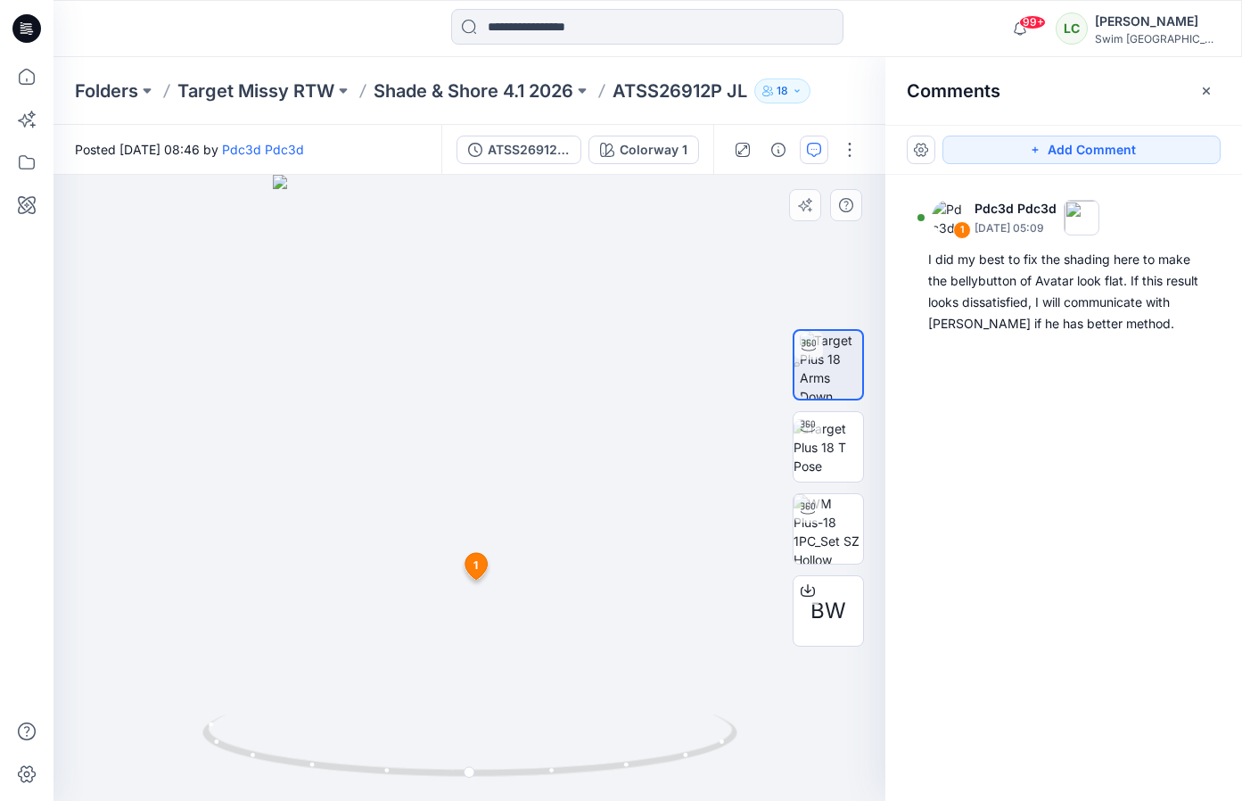
click at [711, 312] on div at bounding box center [469, 488] width 832 height 626
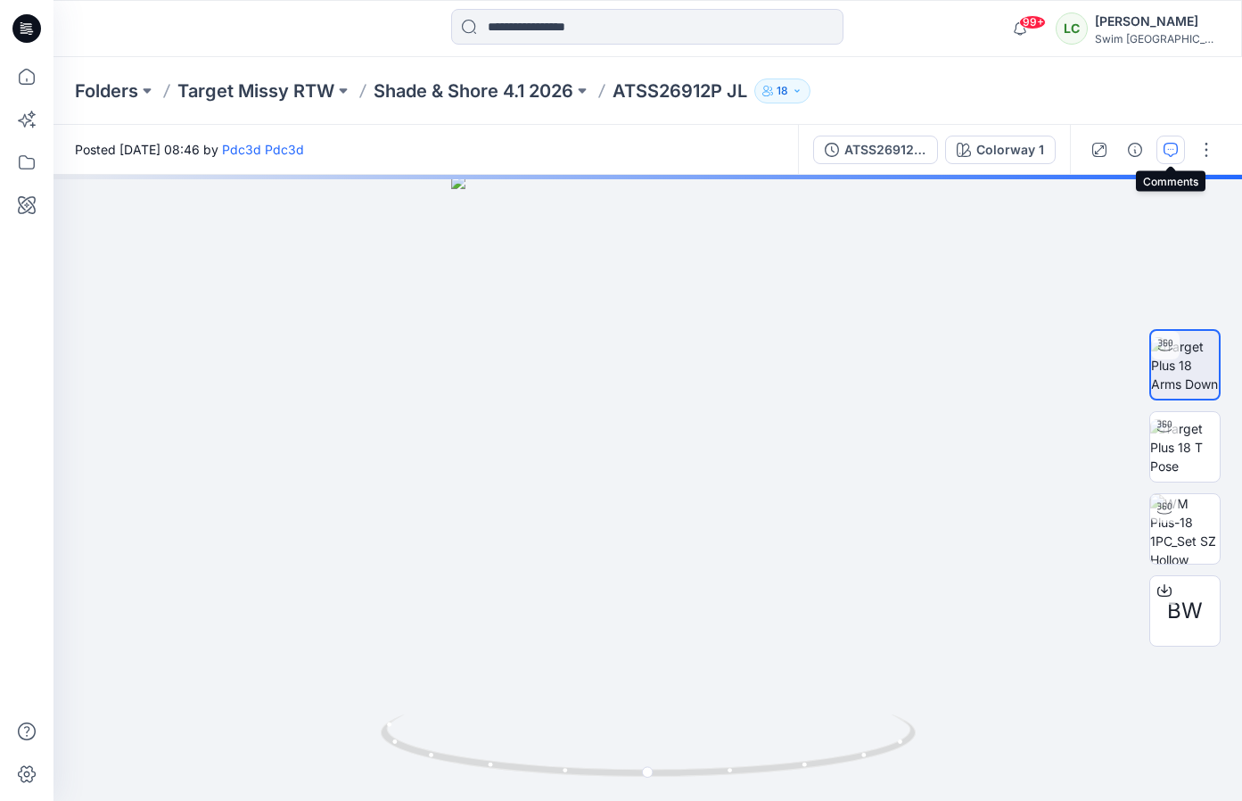
click at [1160, 147] on button "button" at bounding box center [1170, 150] width 29 height 29
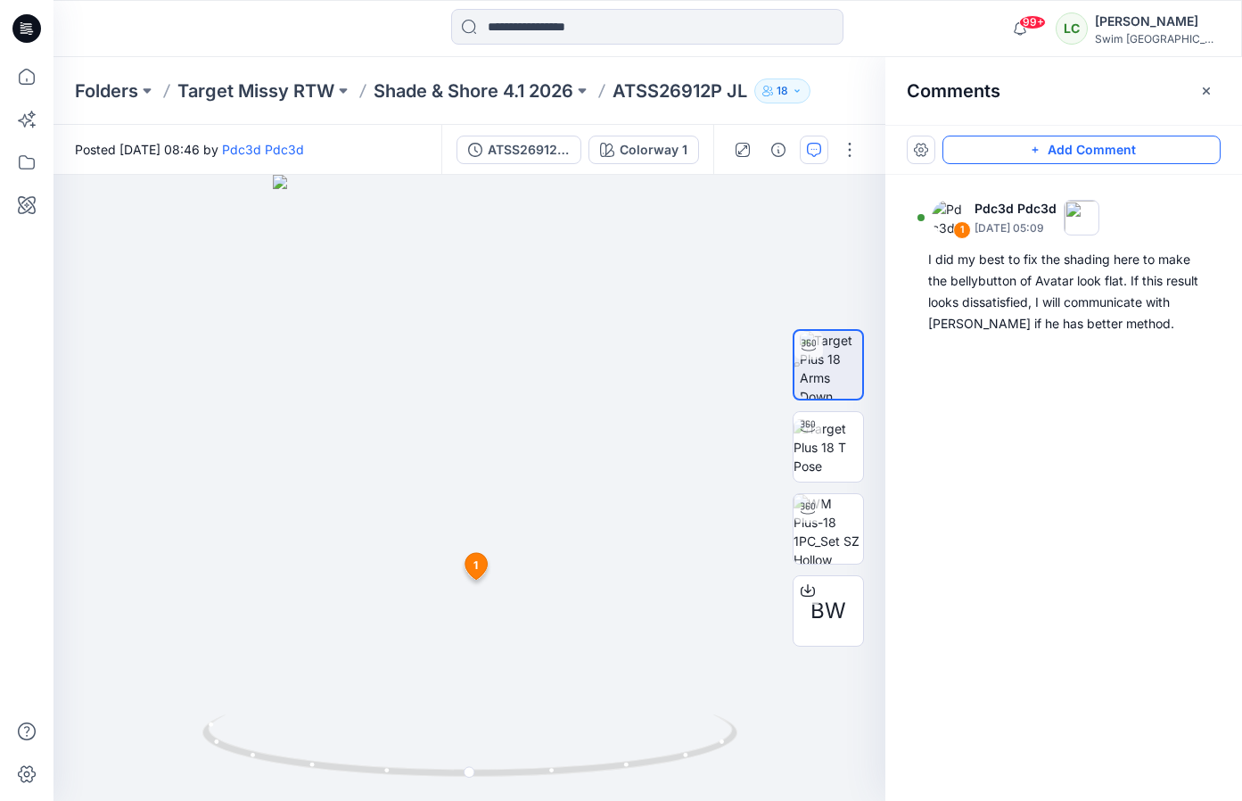
click at [1031, 152] on icon "button" at bounding box center [1035, 150] width 14 height 14
click at [629, 277] on div "2 1 Pdc3d Pdc3d [DATE] 05:09 I did my best to fix the shading here to make the …" at bounding box center [469, 488] width 832 height 626
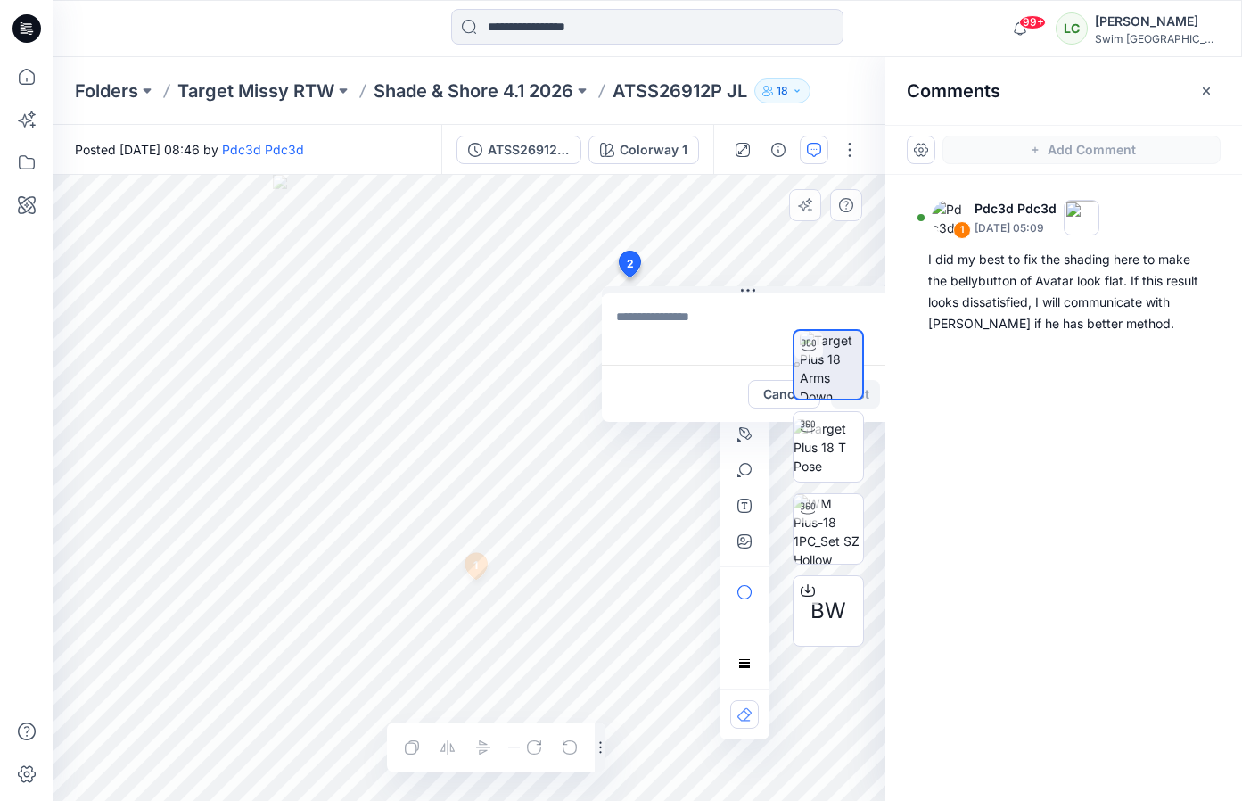
type textarea "**********"
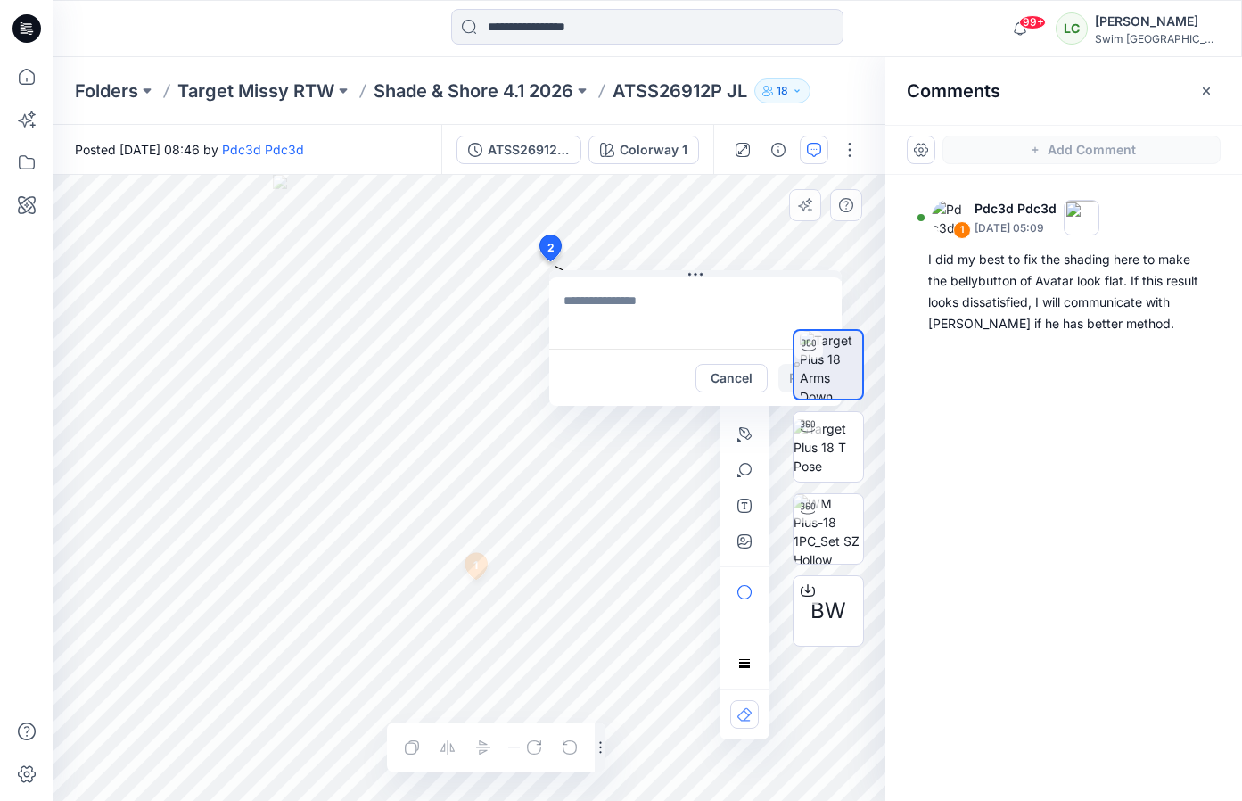
drag, startPoint x: 631, startPoint y: 264, endPoint x: 546, endPoint y: 243, distance: 88.0
type textarea "**********"
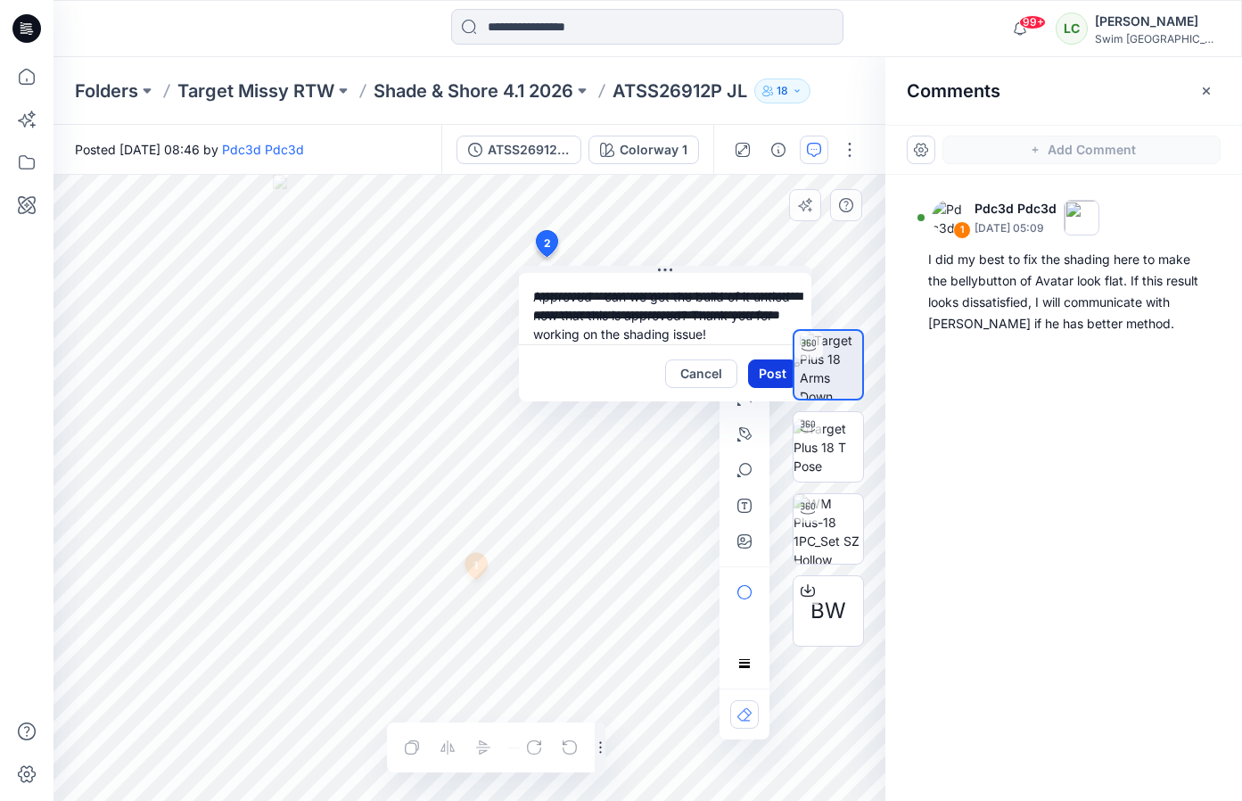
click at [770, 380] on button "Post" at bounding box center [772, 373] width 49 height 29
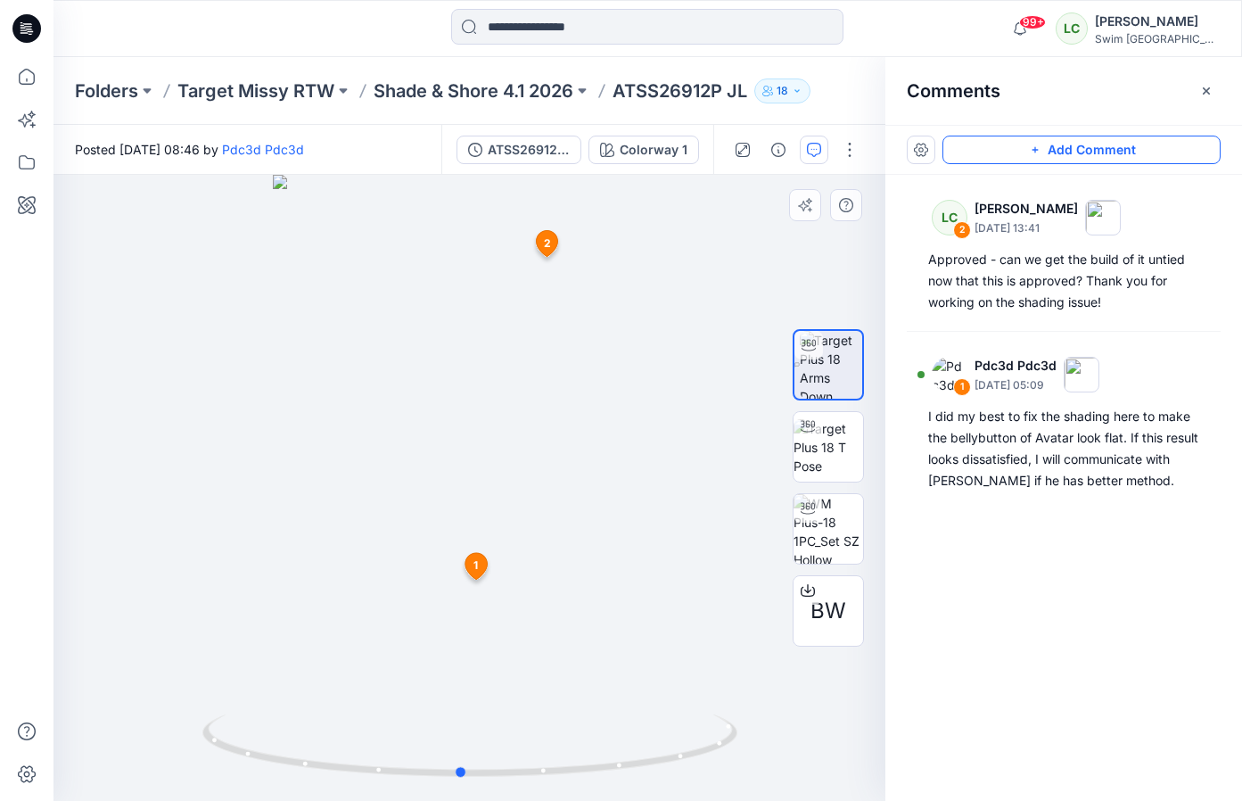
drag, startPoint x: 517, startPoint y: 522, endPoint x: 508, endPoint y: 468, distance: 55.1
click at [508, 468] on div at bounding box center [469, 488] width 832 height 626
